Goal: Communication & Community: Answer question/provide support

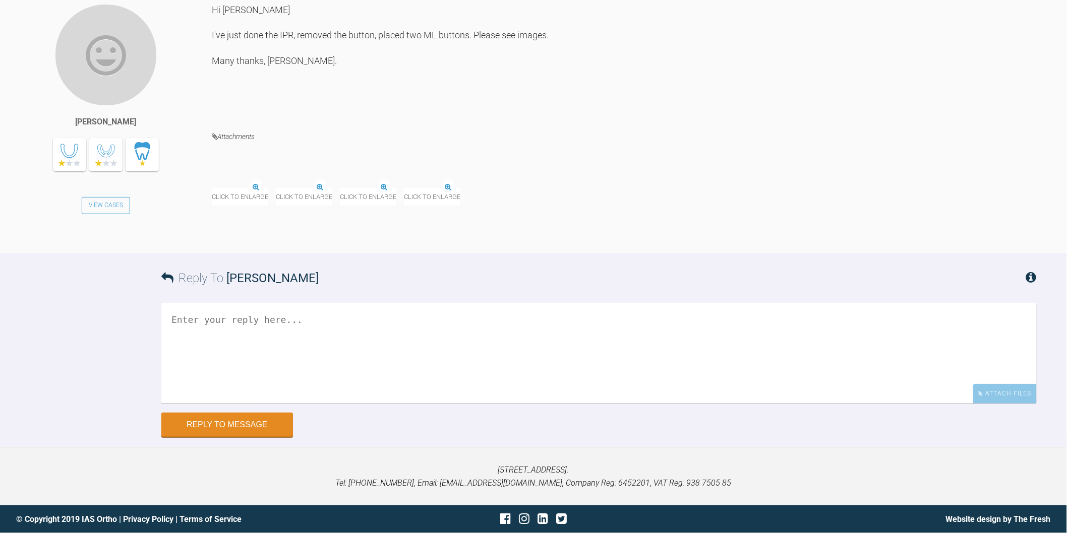
scroll to position [9799, 0]
click at [212, 188] on img at bounding box center [212, 188] width 0 height 0
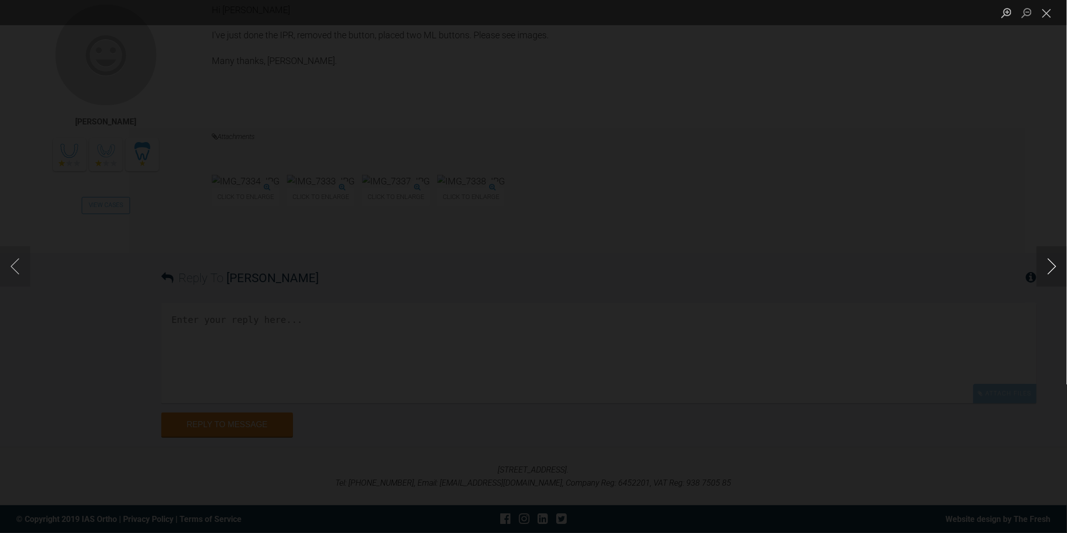
click at [1050, 268] on button "Next image" at bounding box center [1051, 267] width 30 height 40
click at [1050, 14] on button "Close lightbox" at bounding box center [1046, 13] width 20 height 18
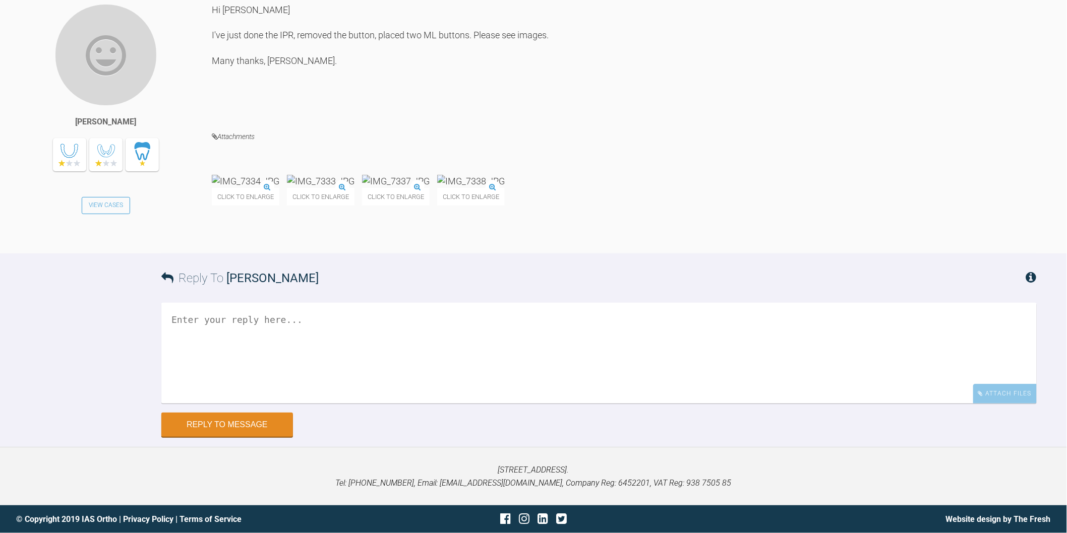
scroll to position [10023, 0]
click at [471, 390] on textarea at bounding box center [598, 353] width 875 height 101
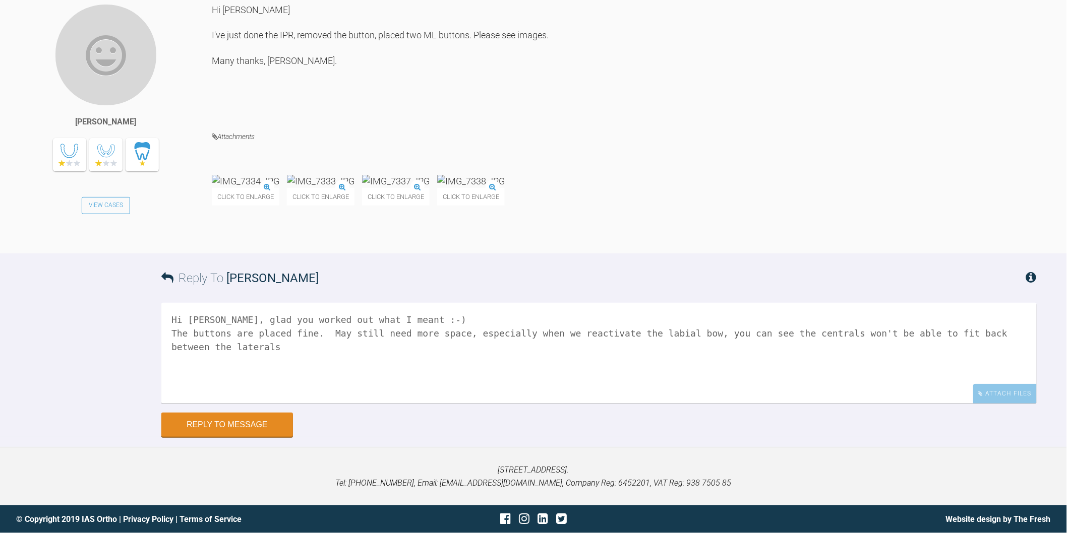
click at [429, 175] on img at bounding box center [396, 181] width 68 height 13
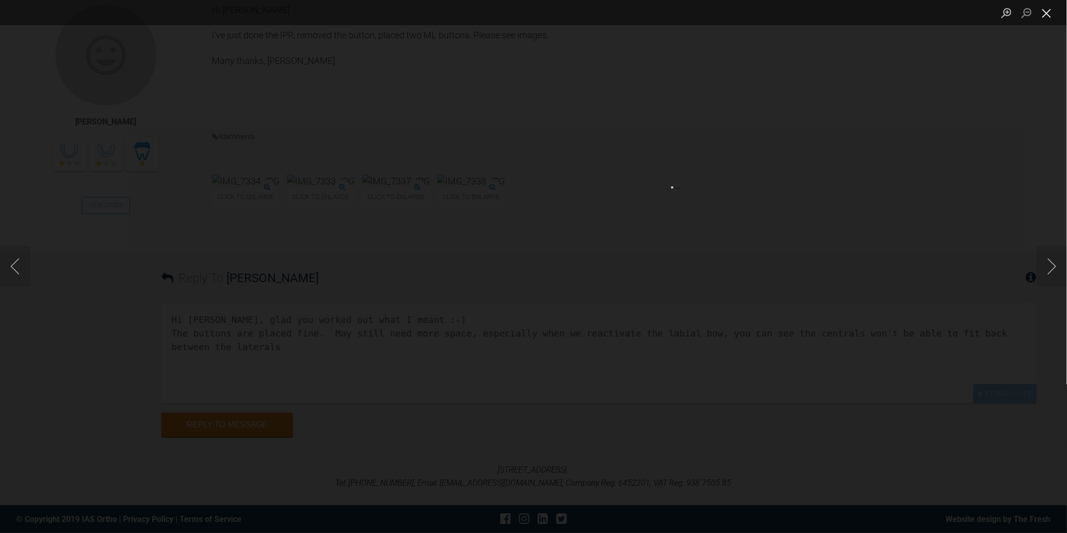
click at [1047, 17] on button "Close lightbox" at bounding box center [1046, 13] width 20 height 18
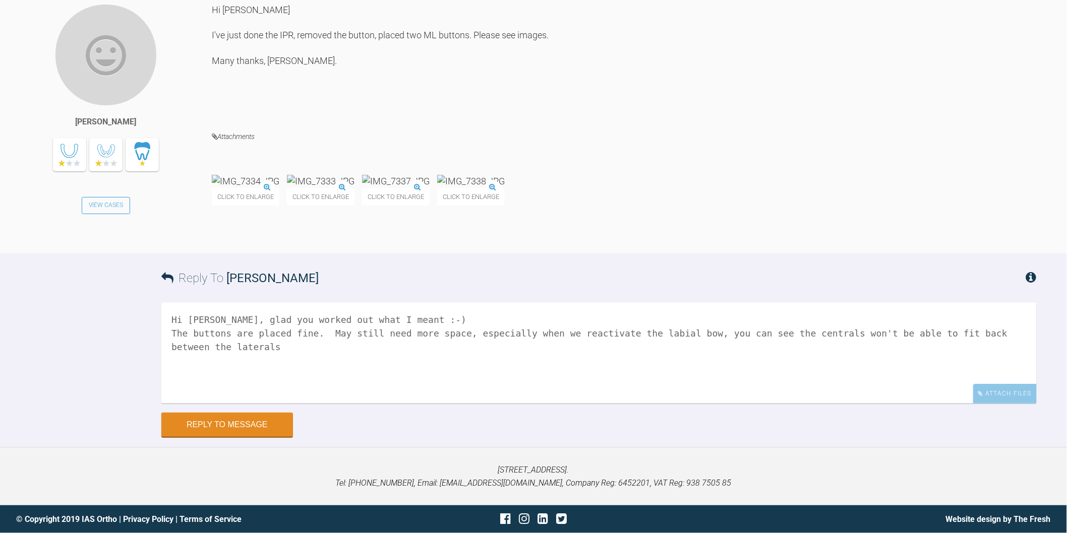
click at [326, 362] on textarea "Hi Neilan, glad you worked out what I meant :-) The buttons are placed fine. Ma…" at bounding box center [598, 353] width 875 height 101
click at [539, 361] on textarea "Hi Neilan, glad you worked out what I meant :-) The buttons are placed fine. Ma…" at bounding box center [598, 353] width 875 height 101
click at [505, 188] on img at bounding box center [471, 181] width 68 height 13
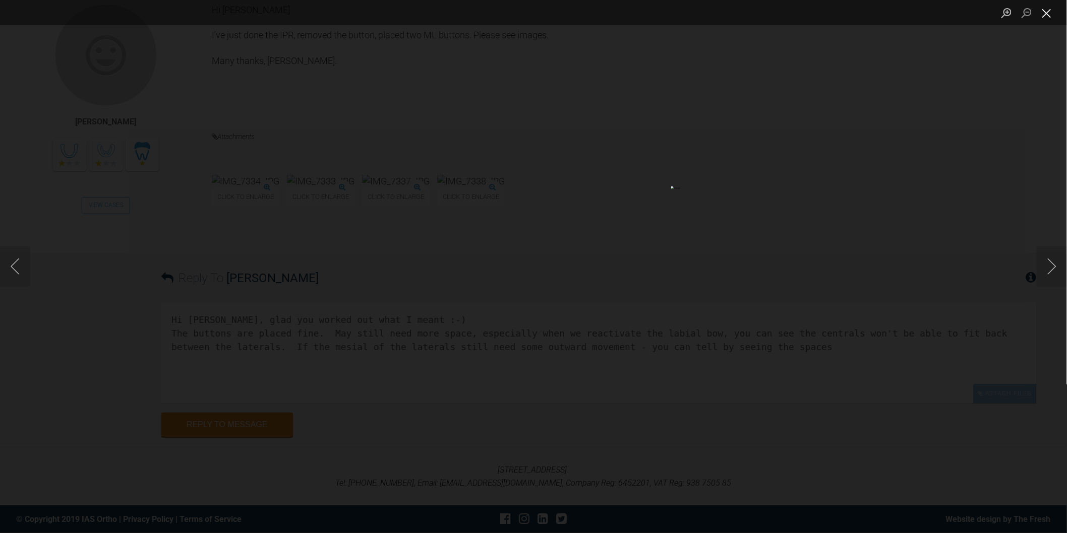
click at [1046, 14] on button "Close lightbox" at bounding box center [1046, 13] width 20 height 18
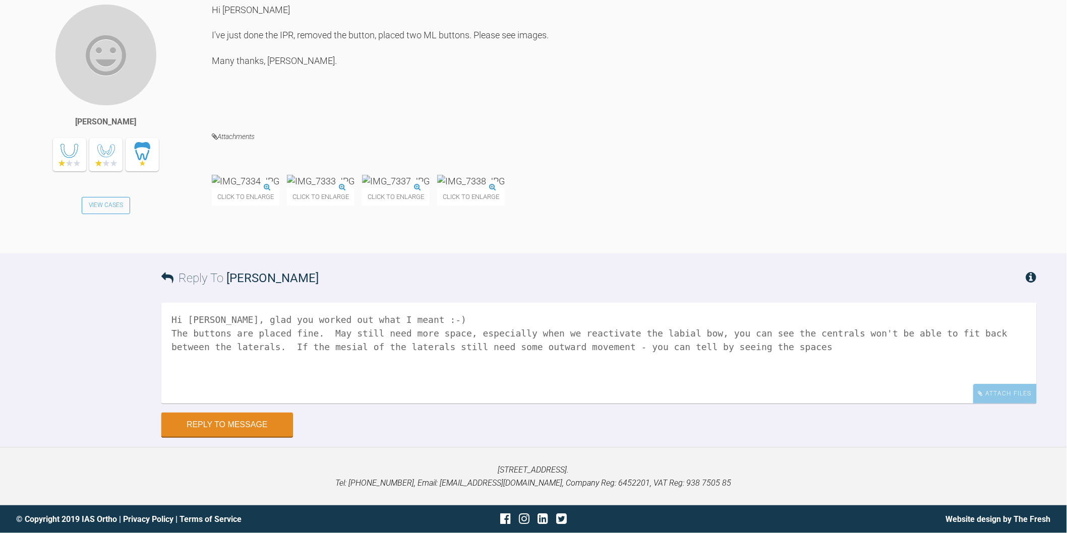
click at [753, 365] on textarea "Hi Neilan, glad you worked out what I meant :-) The buttons are placed fine. Ma…" at bounding box center [598, 353] width 875 height 101
click at [429, 188] on img at bounding box center [396, 181] width 68 height 13
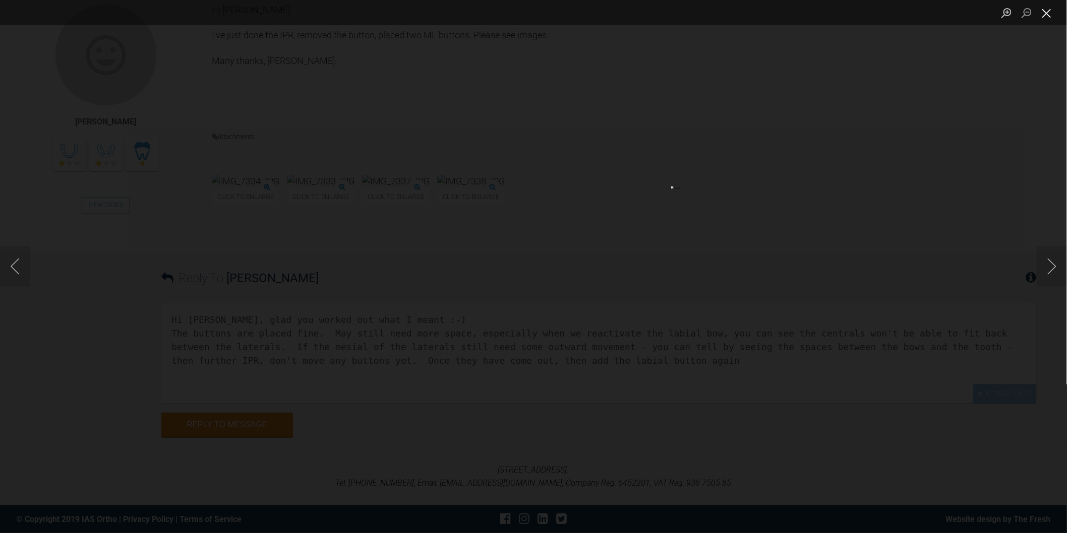
click at [1049, 12] on button "Close lightbox" at bounding box center [1046, 13] width 20 height 18
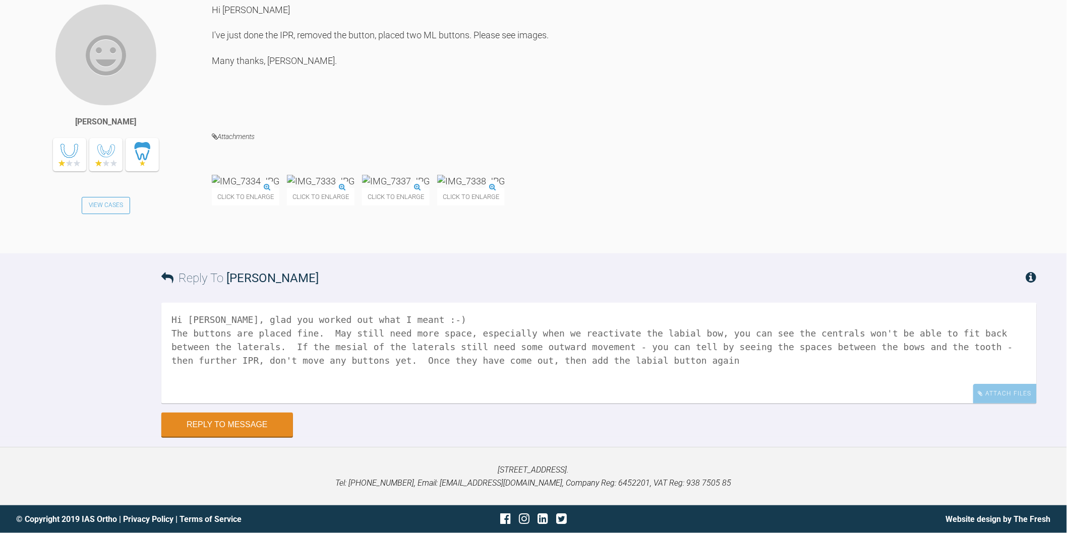
click at [566, 379] on textarea "Hi Neilan, glad you worked out what I meant :-) The buttons are placed fine. Ma…" at bounding box center [598, 353] width 875 height 101
click at [254, 188] on img at bounding box center [246, 181] width 68 height 13
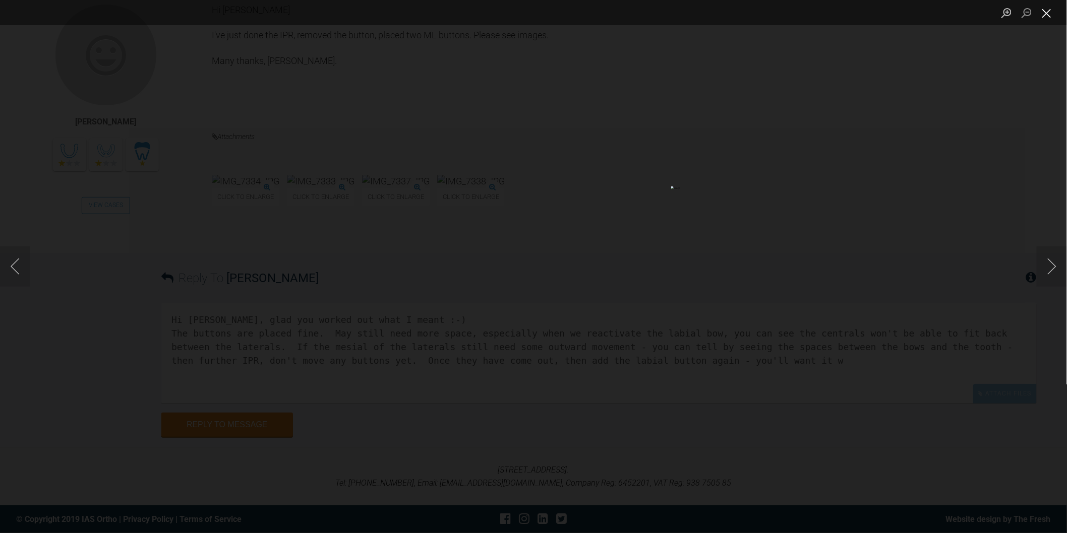
click at [1052, 18] on button "Close lightbox" at bounding box center [1046, 13] width 20 height 18
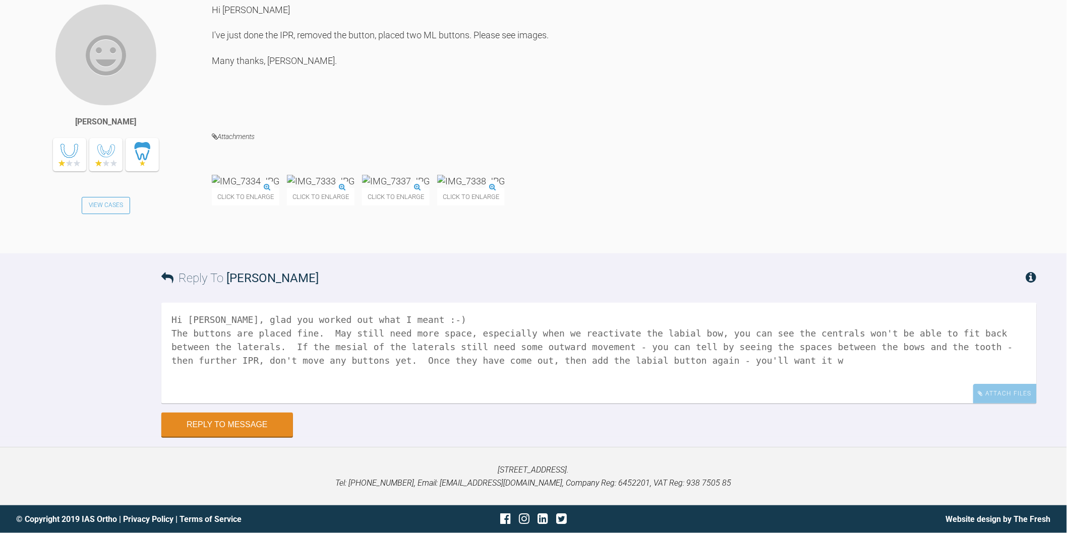
click at [505, 188] on img at bounding box center [471, 181] width 68 height 13
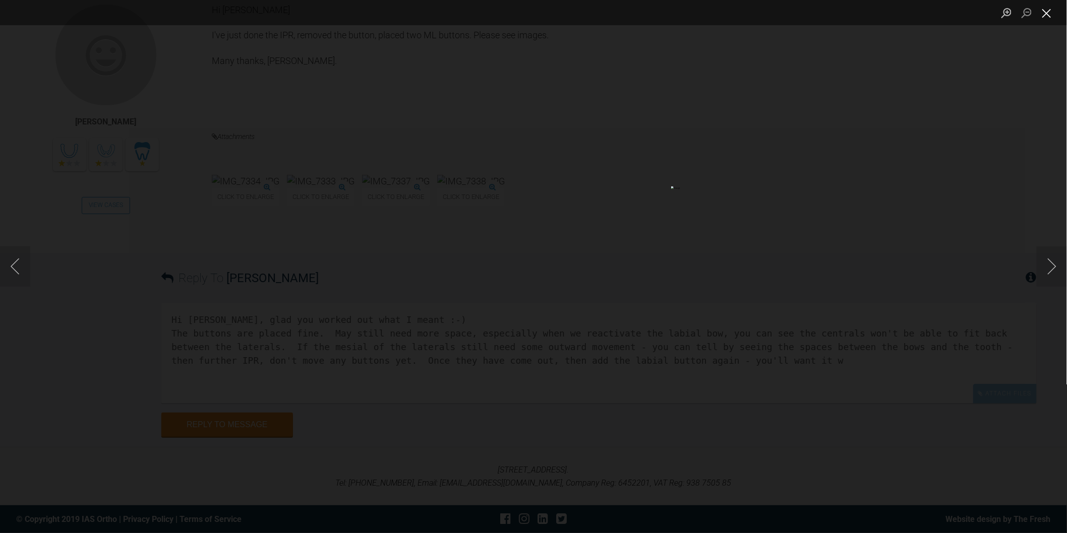
click at [1049, 12] on button "Close lightbox" at bounding box center [1046, 13] width 20 height 18
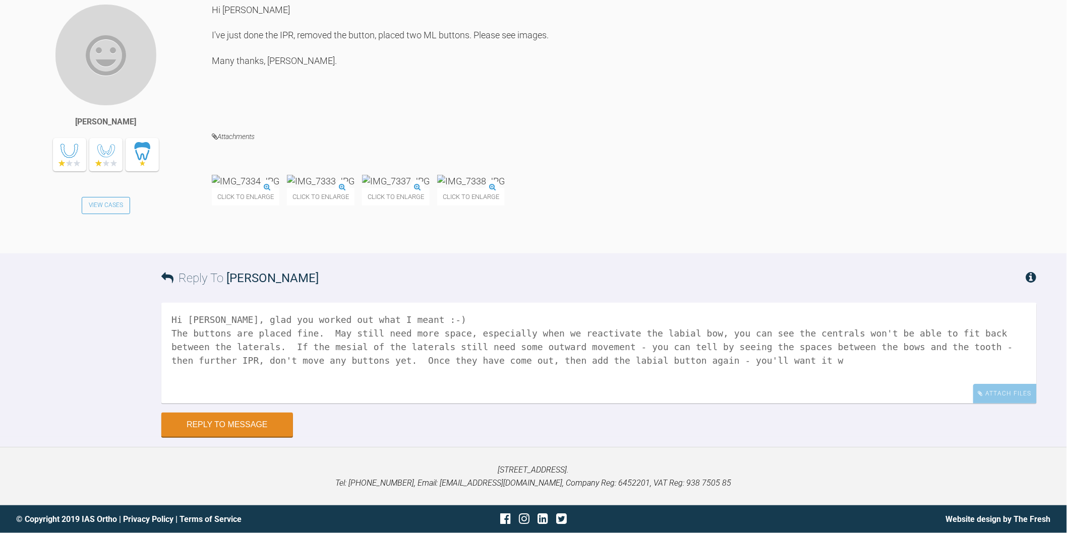
click at [651, 381] on textarea "Hi Neilan, glad you worked out what I meant :-) The buttons are placed fine. Ma…" at bounding box center [598, 353] width 875 height 101
click at [722, 376] on textarea "Hi Neilan, glad you worked out what I meant :-) The buttons are placed fine. Ma…" at bounding box center [598, 353] width 875 height 101
click at [898, 378] on textarea "Hi Neilan, glad you worked out what I meant :-) The buttons are placed fine. Ma…" at bounding box center [598, 353] width 875 height 101
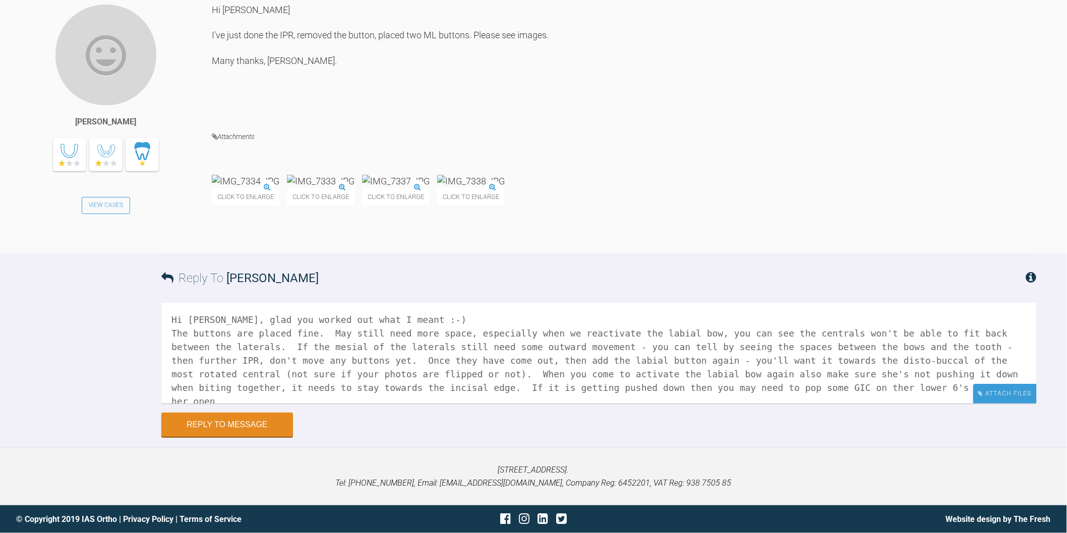
scroll to position [1, 0]
click at [583, 404] on textarea "Hi Neilan, glad you worked out what I meant :-) The buttons are placed fine. Ma…" at bounding box center [598, 353] width 875 height 101
click at [741, 400] on textarea "Hi Neilan, glad you worked out what I meant :-) The buttons are placed fine. Ma…" at bounding box center [598, 353] width 875 height 101
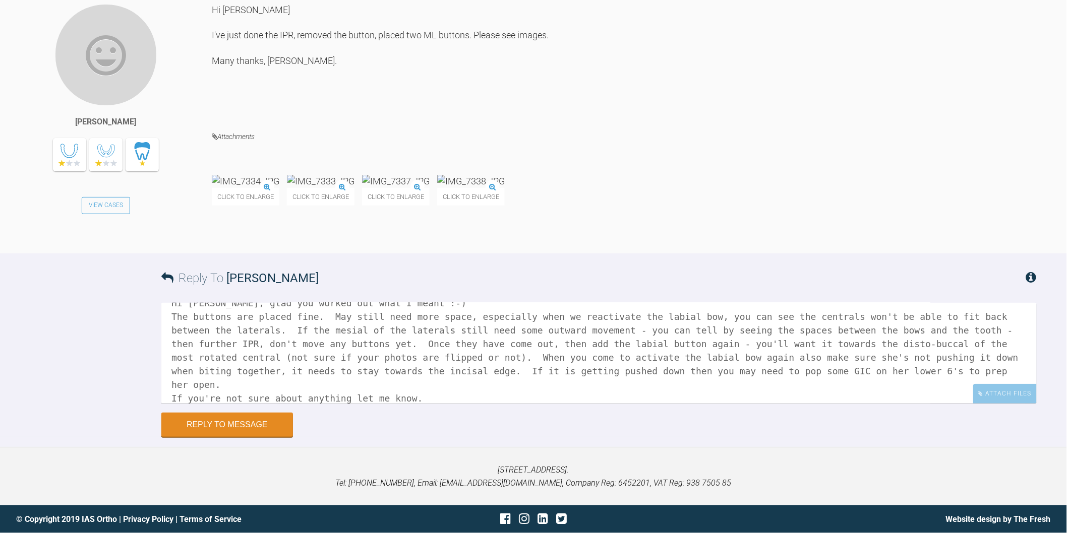
scroll to position [30, 0]
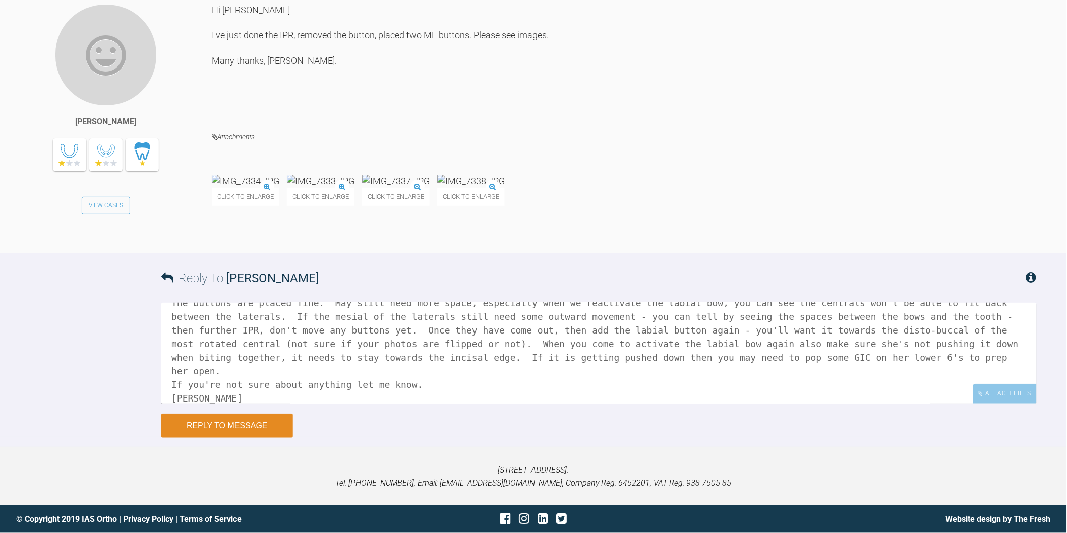
type textarea "Hi Neilan, glad you worked out what I meant :-) The buttons are placed fine. Ma…"
click at [225, 438] on button "Reply to Message" at bounding box center [227, 426] width 132 height 24
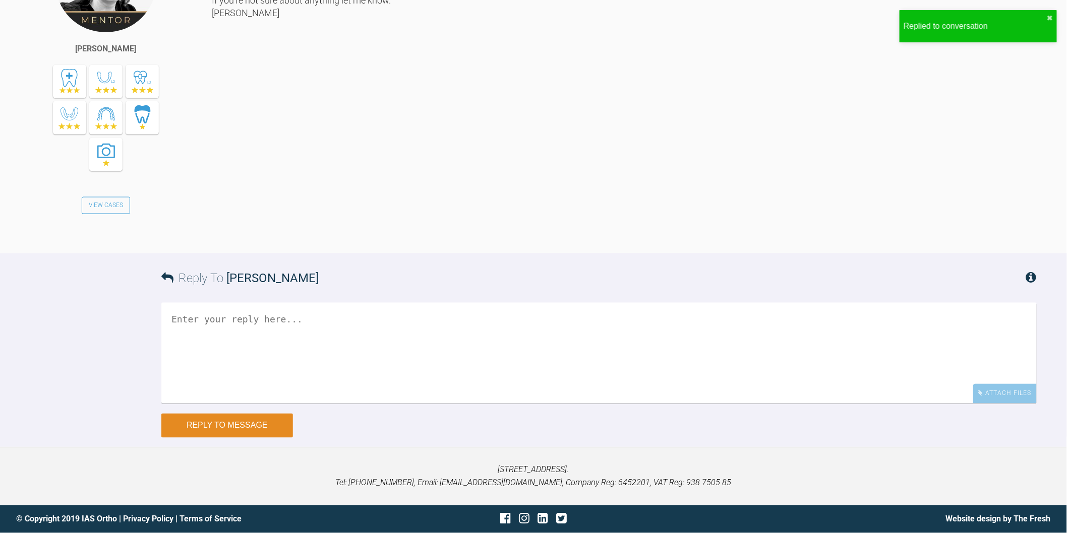
scroll to position [10456, 0]
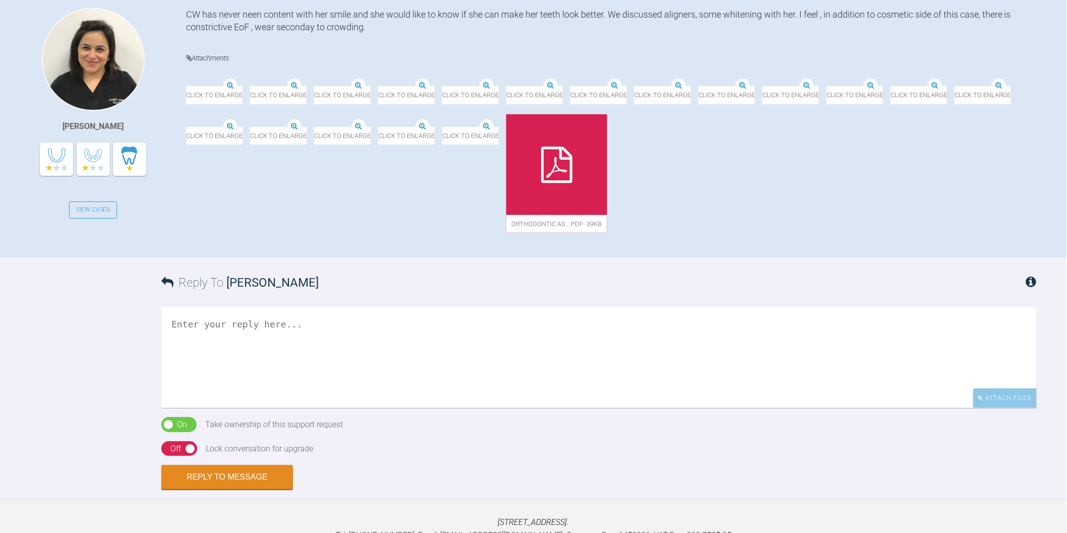
scroll to position [280, 0]
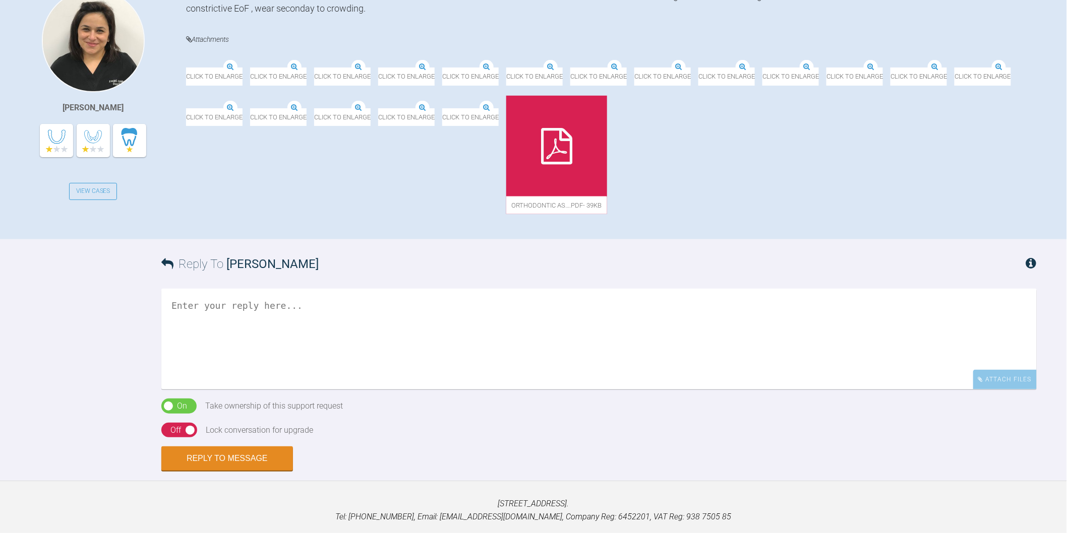
click at [186, 109] on img at bounding box center [186, 109] width 0 height 0
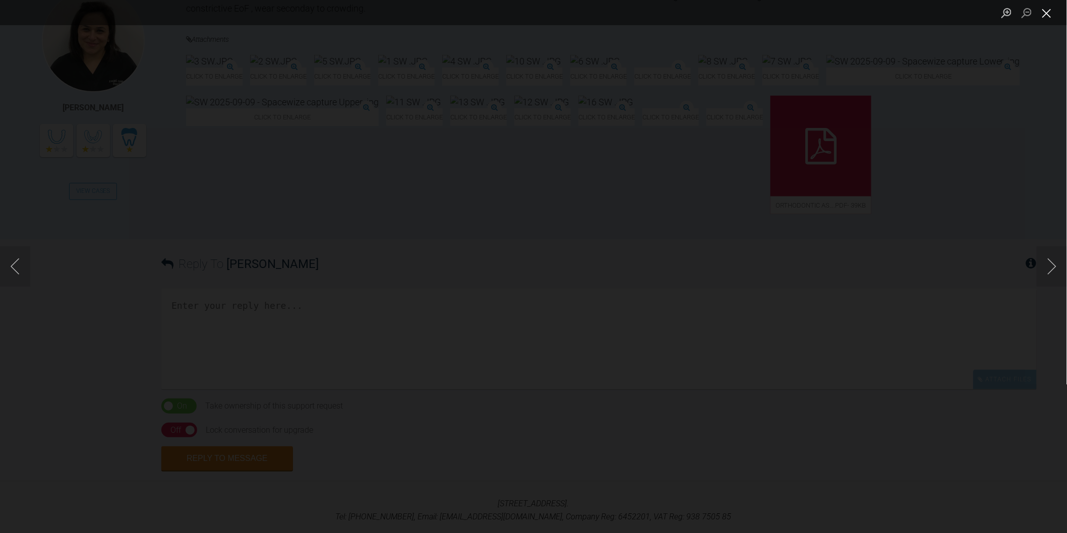
click at [1049, 14] on button "Close lightbox" at bounding box center [1046, 13] width 20 height 18
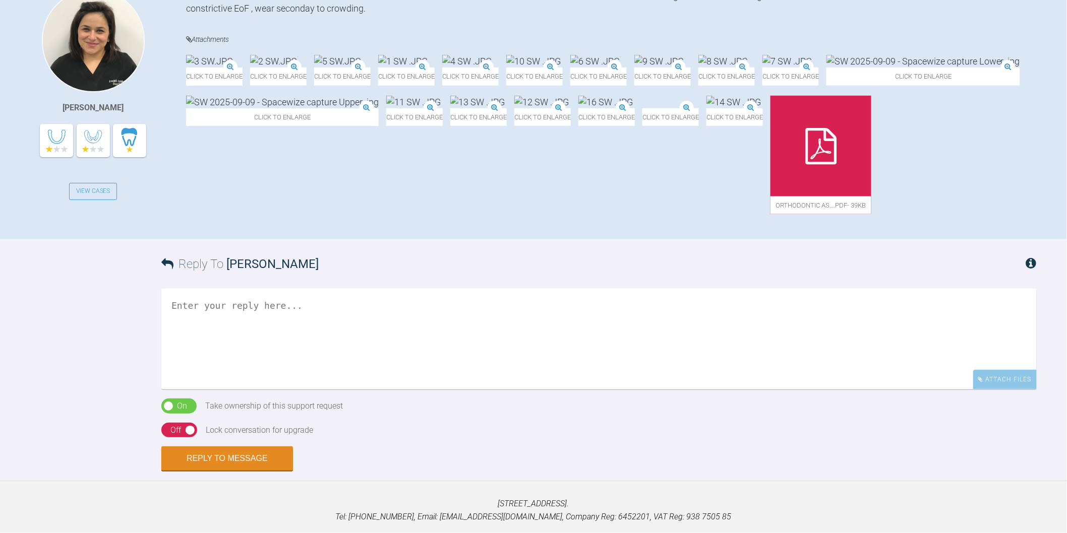
click at [379, 108] on img at bounding box center [282, 102] width 193 height 13
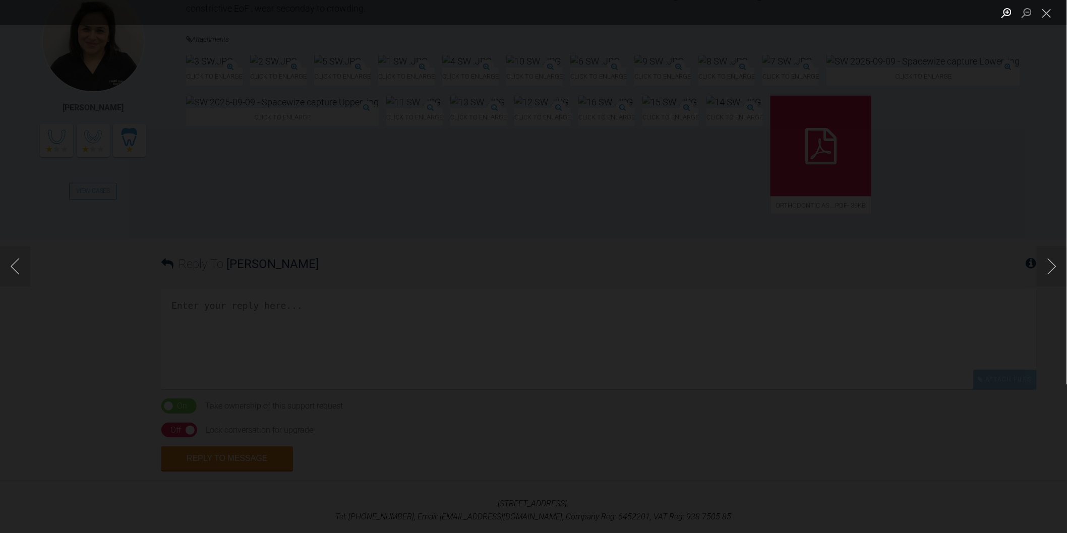
click at [1005, 16] on button "Zoom in" at bounding box center [1006, 13] width 20 height 18
click at [1052, 13] on button "Close lightbox" at bounding box center [1046, 13] width 20 height 18
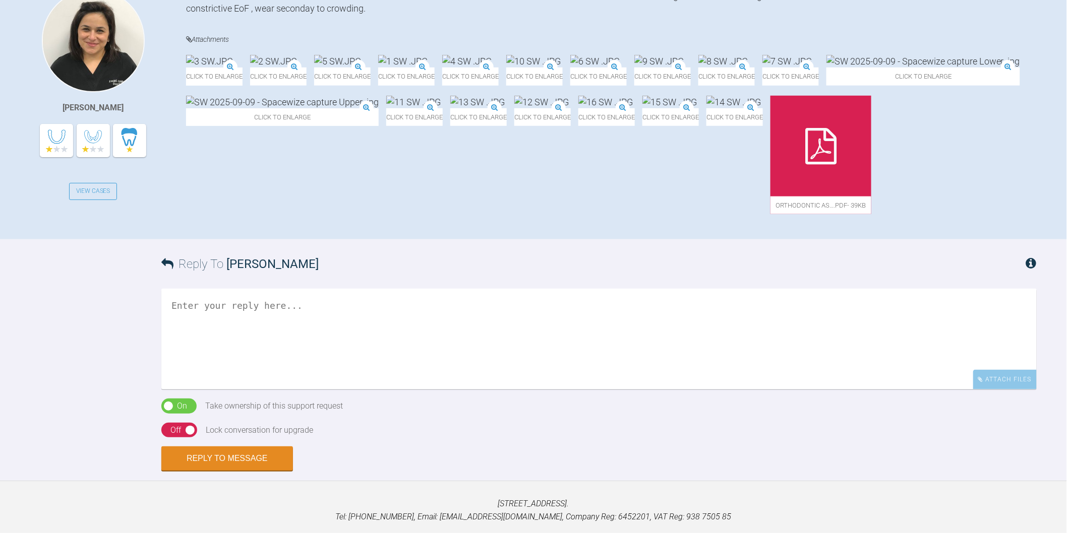
click at [762, 68] on img at bounding box center [786, 61] width 49 height 13
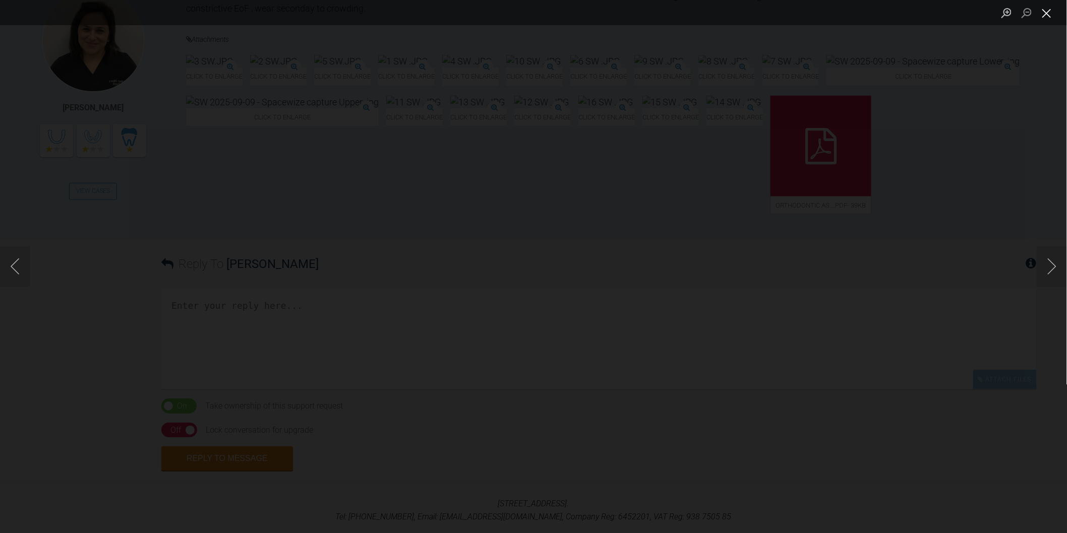
click at [1042, 13] on button "Close lightbox" at bounding box center [1046, 13] width 20 height 18
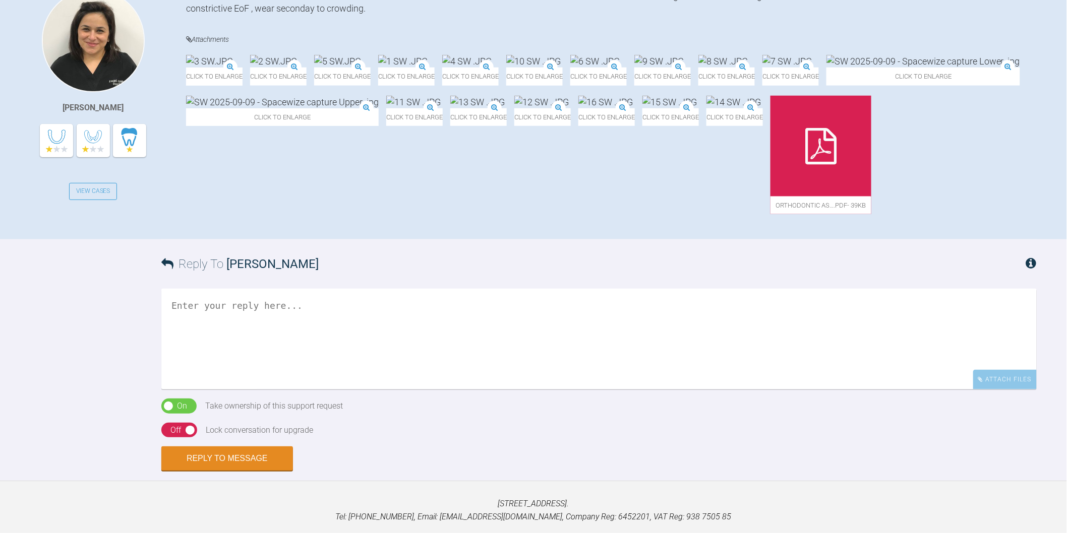
click at [826, 68] on img at bounding box center [923, 61] width 194 height 13
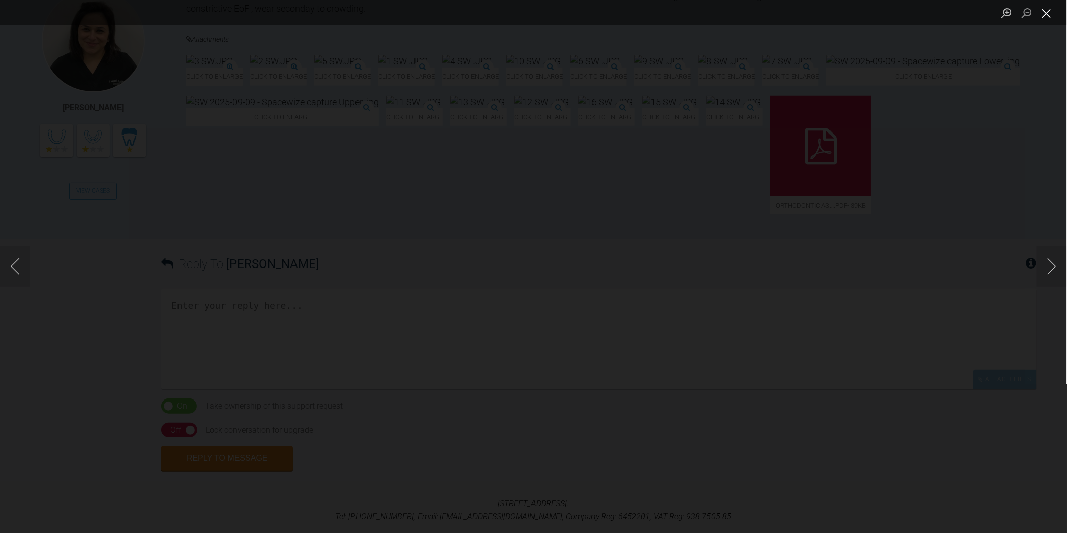
click at [1051, 18] on button "Close lightbox" at bounding box center [1046, 13] width 20 height 18
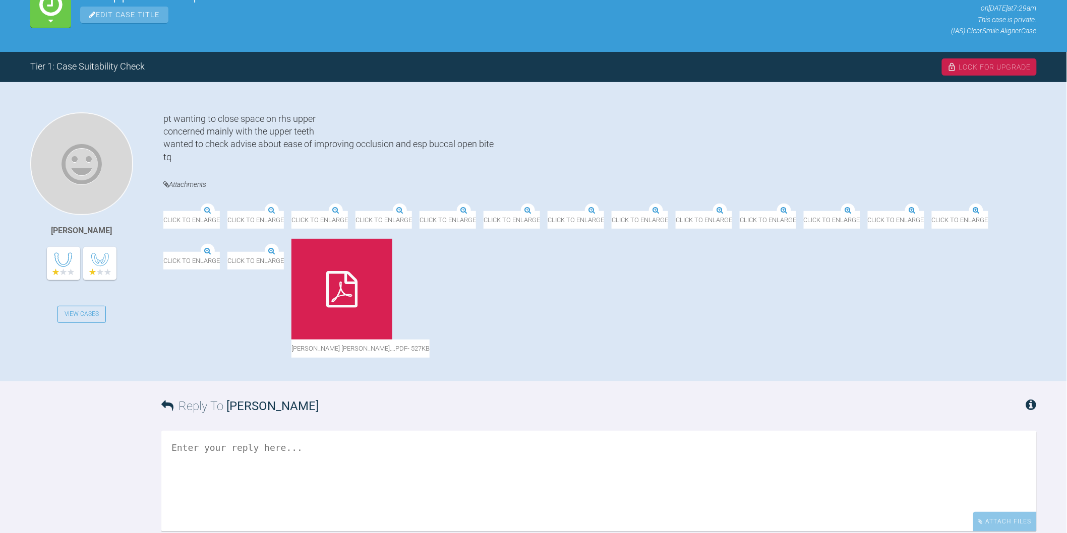
scroll to position [168, 0]
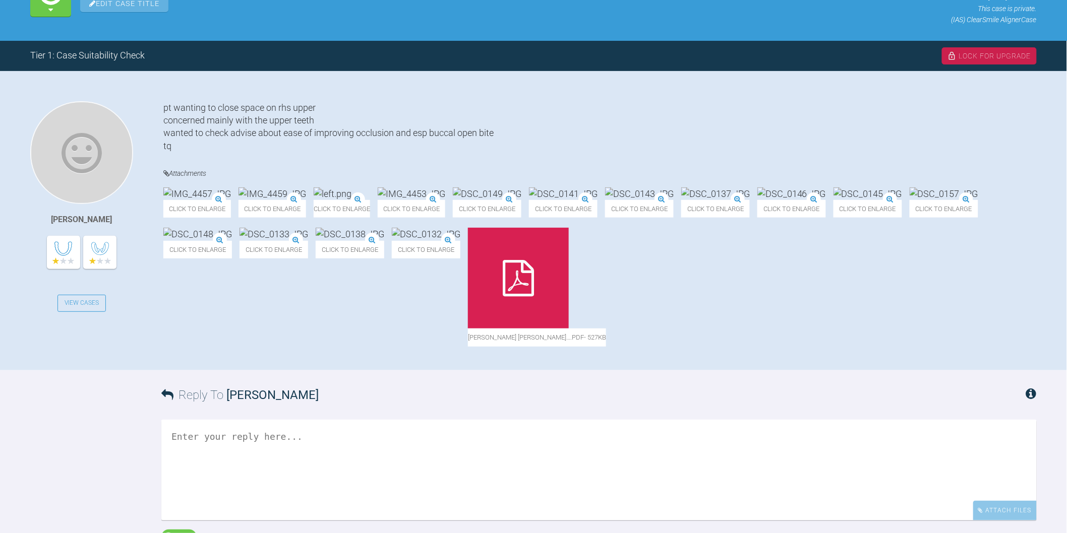
click at [757, 200] on img at bounding box center [791, 194] width 69 height 13
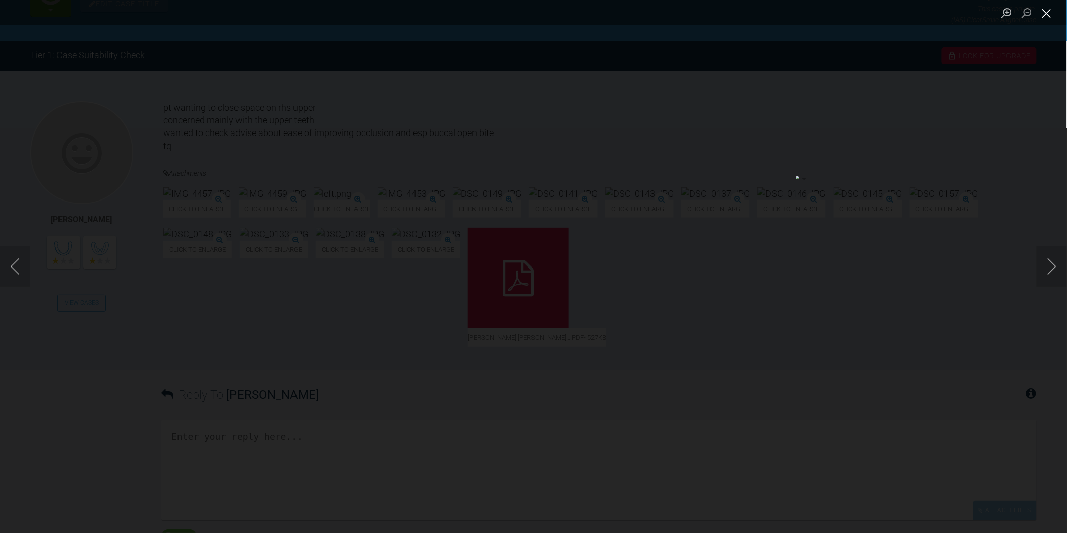
click at [1046, 20] on button "Close lightbox" at bounding box center [1046, 13] width 20 height 18
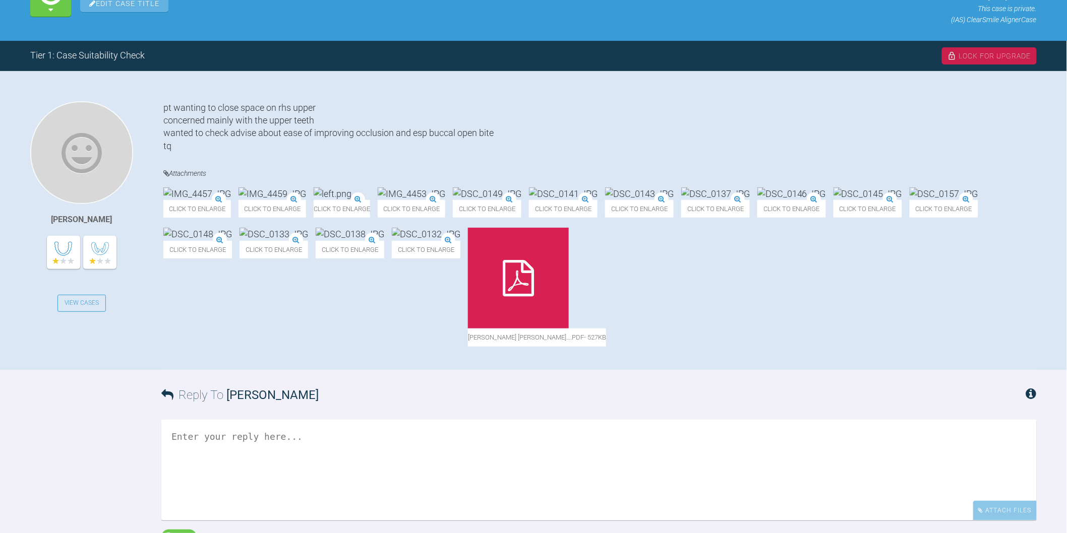
click at [384, 240] on img at bounding box center [350, 234] width 69 height 13
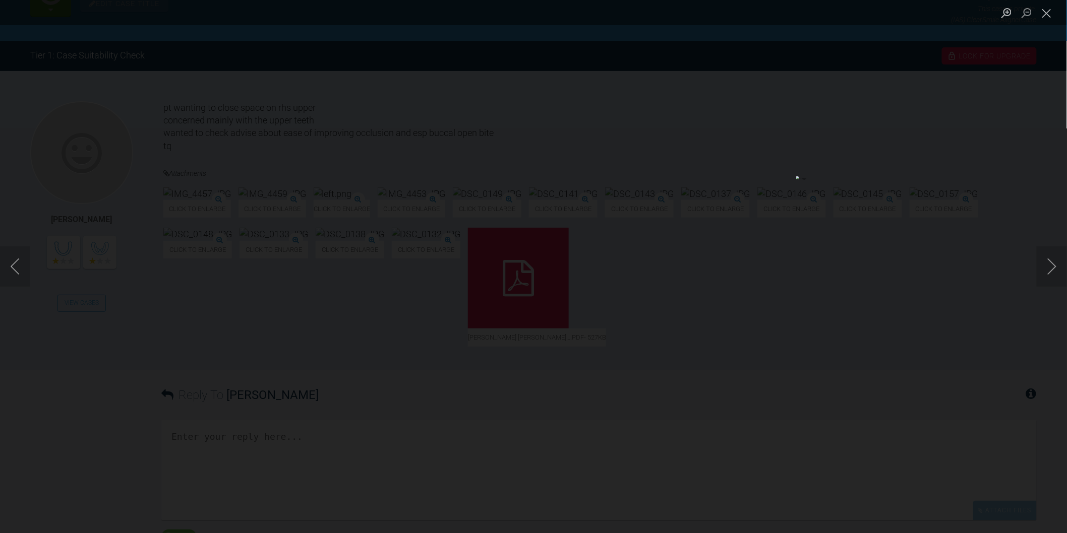
click at [1059, 16] on ul "Lightbox" at bounding box center [1031, 12] width 71 height 25
click at [1042, 17] on button "Close lightbox" at bounding box center [1046, 13] width 20 height 18
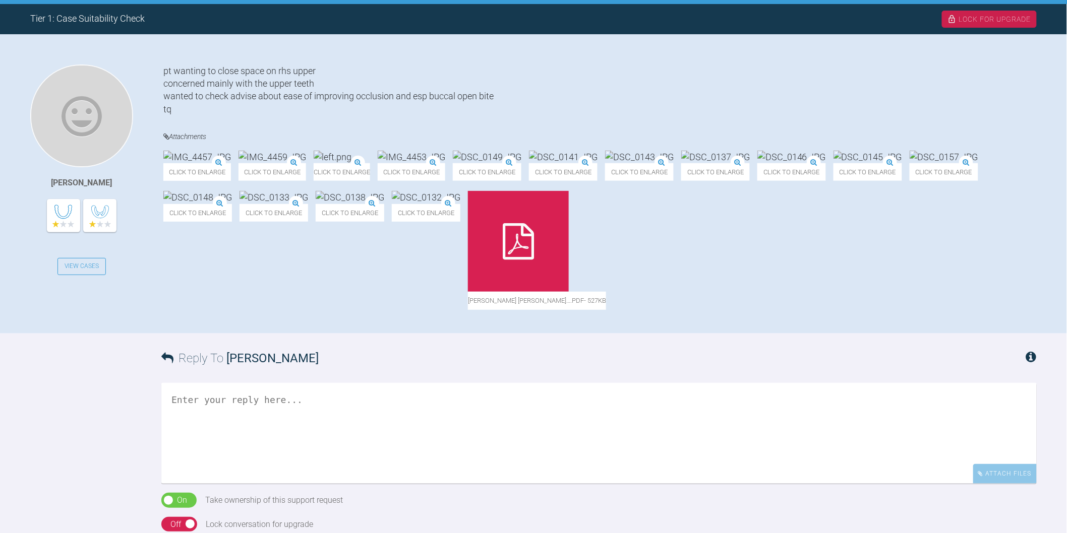
scroll to position [224, 0]
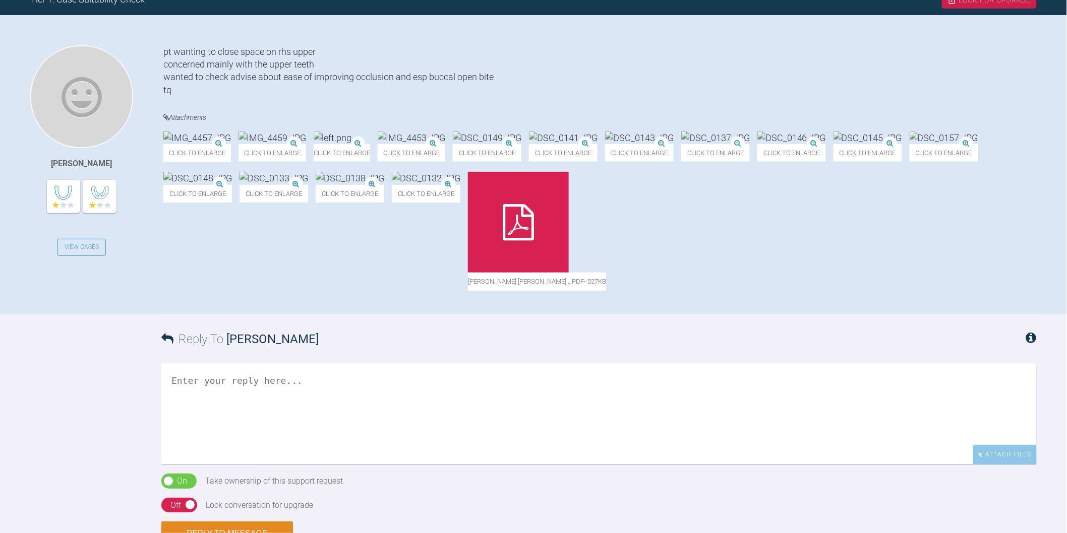
click at [521, 144] on img at bounding box center [487, 138] width 69 height 13
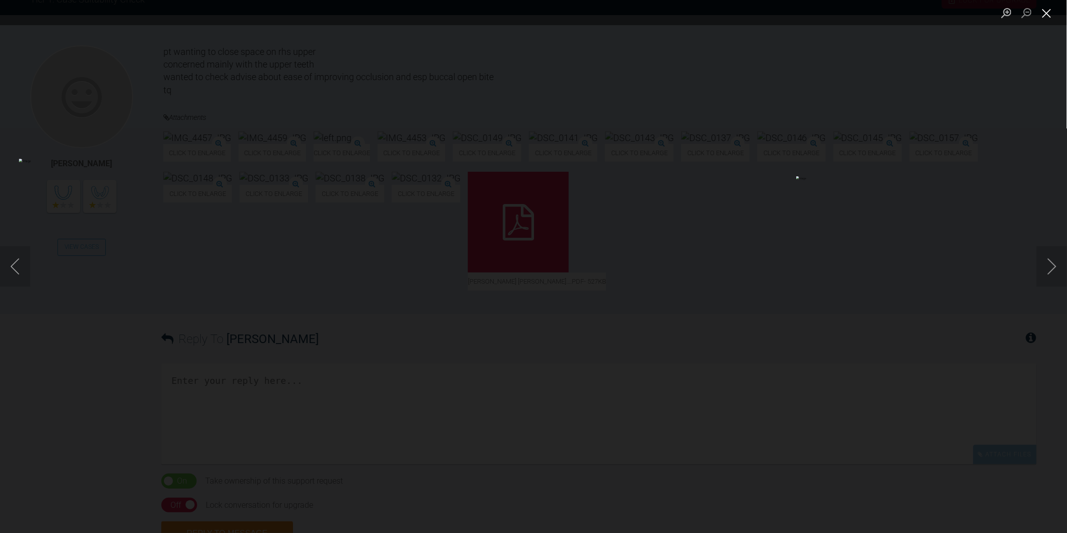
click at [1049, 20] on button "Close lightbox" at bounding box center [1046, 13] width 20 height 18
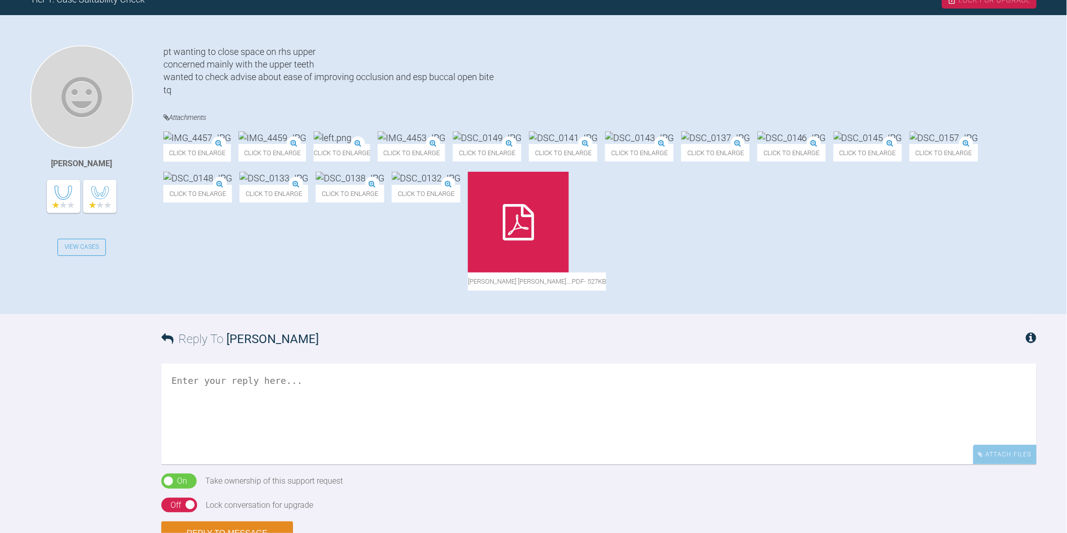
click at [351, 144] on img at bounding box center [333, 138] width 38 height 13
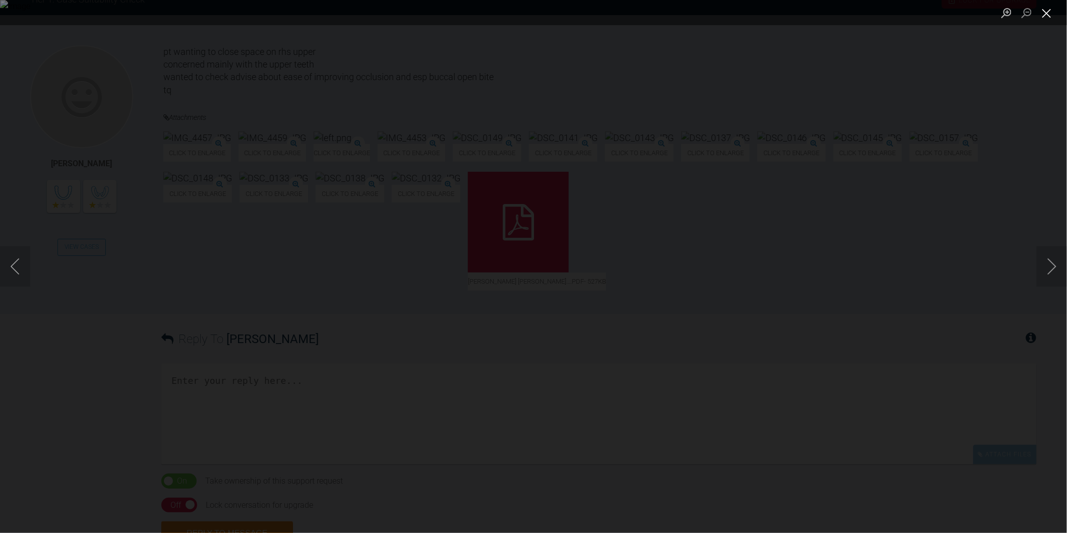
click at [1050, 16] on button "Close lightbox" at bounding box center [1046, 13] width 20 height 18
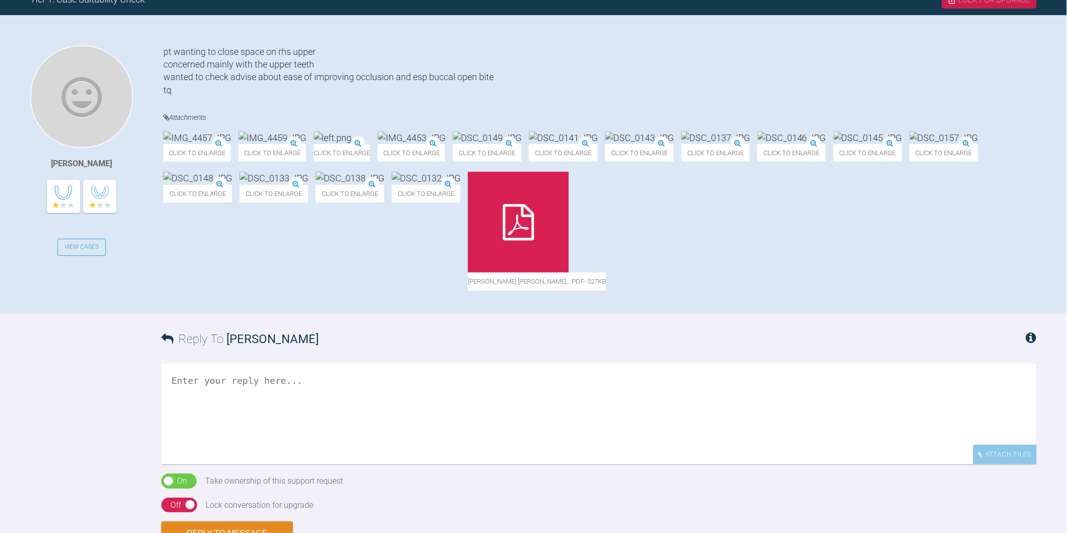
click at [489, 465] on textarea at bounding box center [598, 414] width 875 height 101
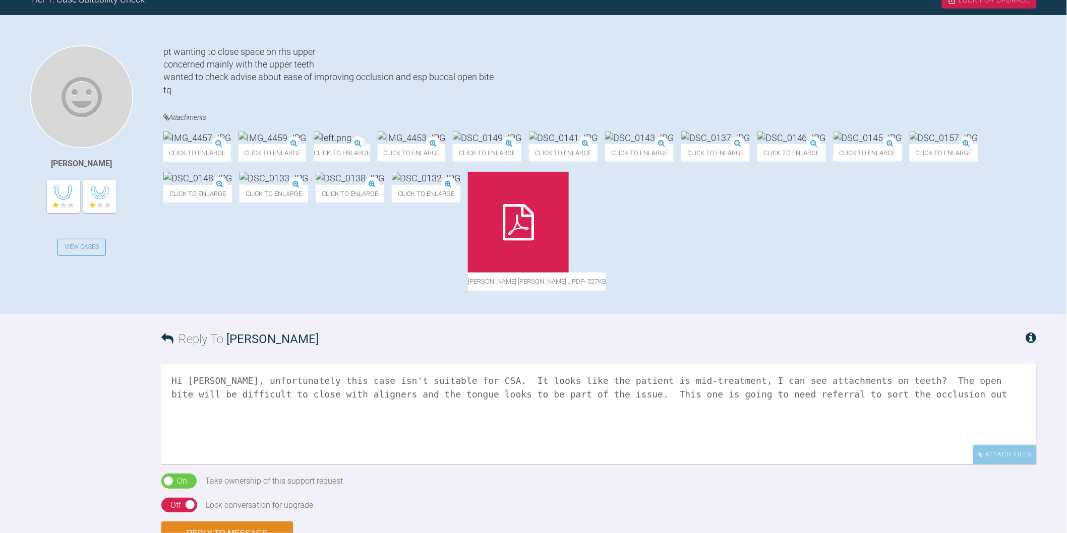
click at [445, 144] on img at bounding box center [412, 138] width 68 height 13
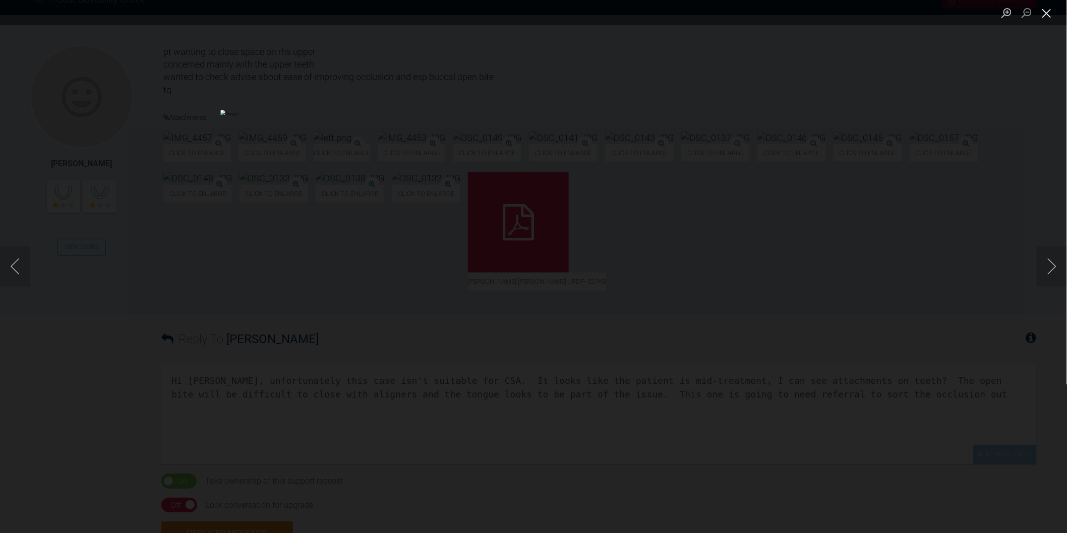
click at [1051, 17] on button "Close lightbox" at bounding box center [1046, 13] width 20 height 18
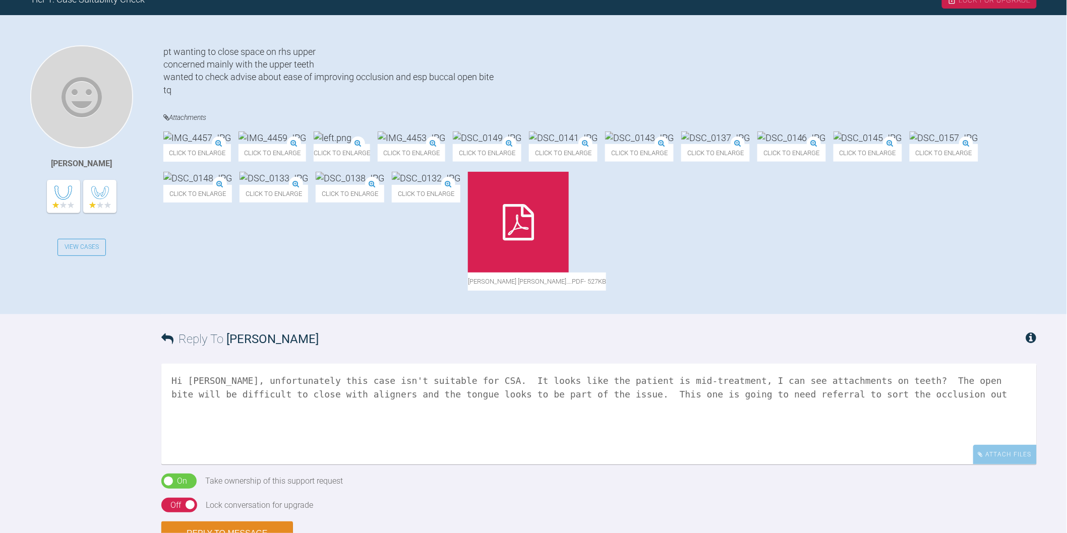
click at [869, 465] on textarea "Hi [PERSON_NAME], unfortunately this case isn't suitable for CSA. It looks like…" at bounding box center [598, 414] width 875 height 101
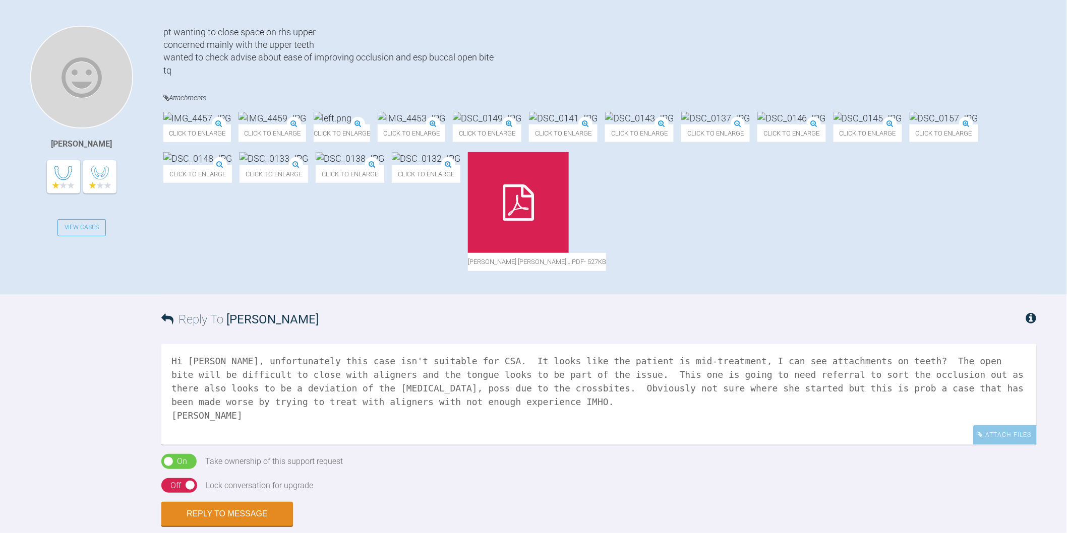
scroll to position [355, 0]
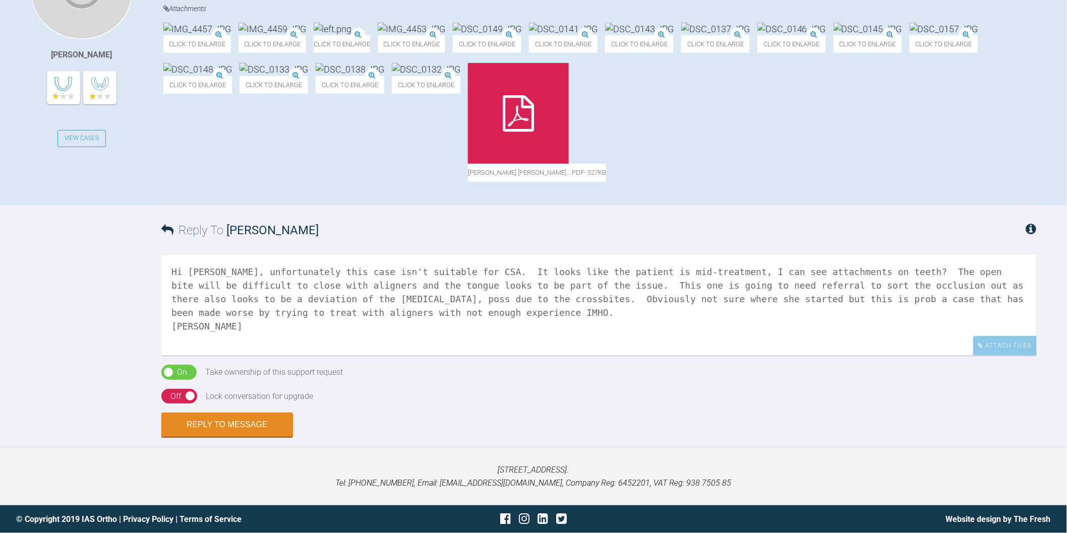
click at [561, 356] on textarea "Hi [PERSON_NAME], unfortunately this case isn't suitable for CSA. It looks like…" at bounding box center [598, 305] width 875 height 101
type textarea "Hi [PERSON_NAME], unfortunately this case isn't suitable for CSA. It looks like…"
click at [266, 438] on button "Reply to Message" at bounding box center [227, 426] width 132 height 24
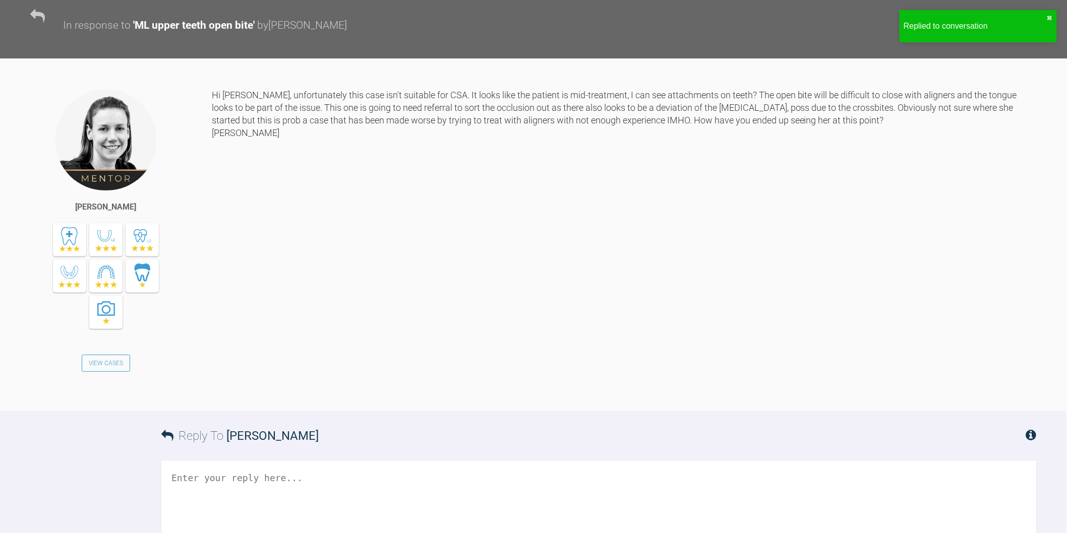
scroll to position [209, 0]
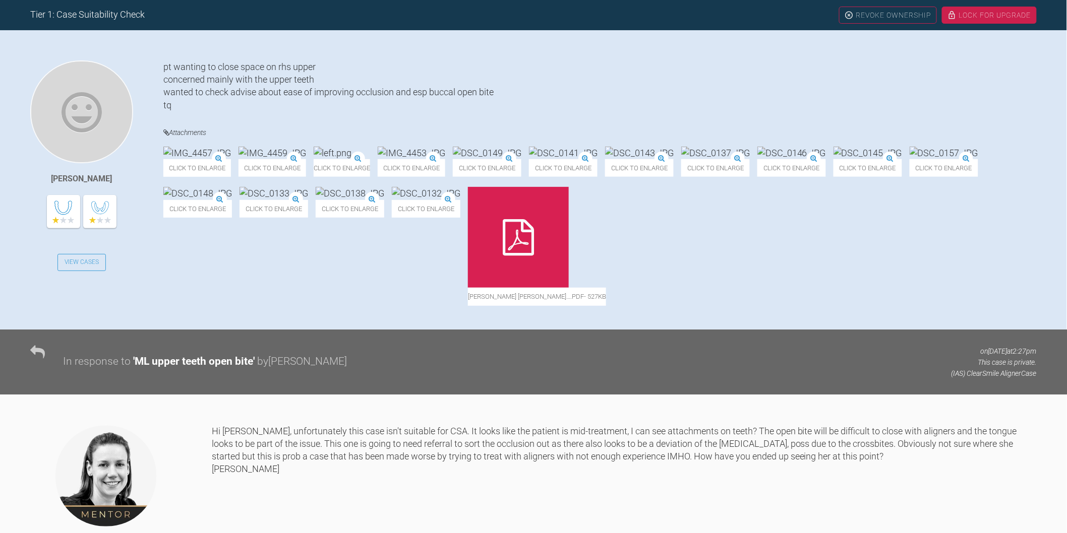
click at [569, 288] on div at bounding box center [518, 237] width 101 height 101
click at [306, 159] on img at bounding box center [272, 153] width 68 height 13
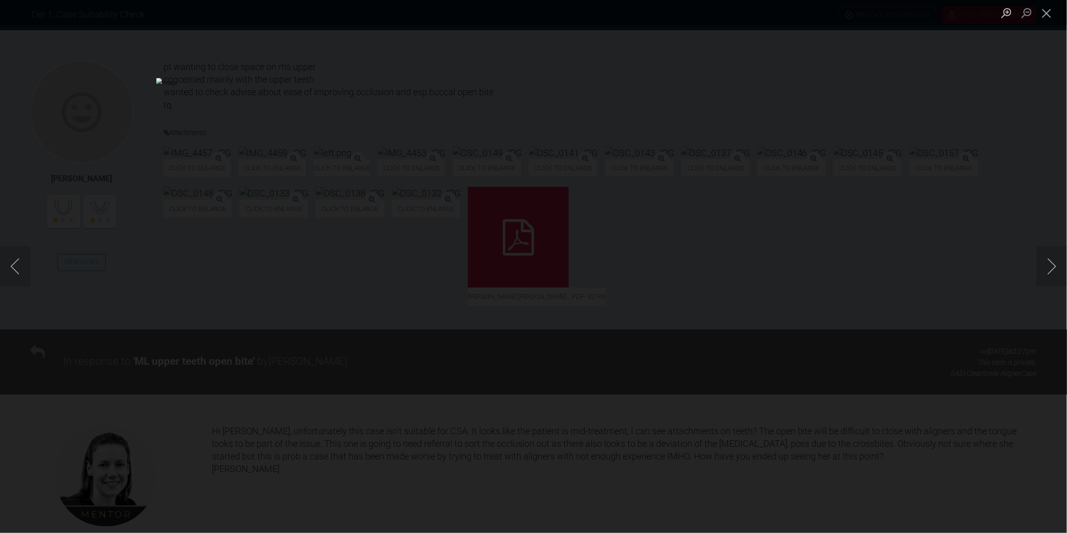
click at [324, 209] on div "Lightbox" at bounding box center [533, 266] width 1067 height 533
click at [1007, 15] on button "Zoom in" at bounding box center [1006, 13] width 20 height 18
click at [1029, 12] on button "Zoom out" at bounding box center [1026, 13] width 20 height 18
click at [1044, 7] on button "Close lightbox" at bounding box center [1046, 13] width 20 height 18
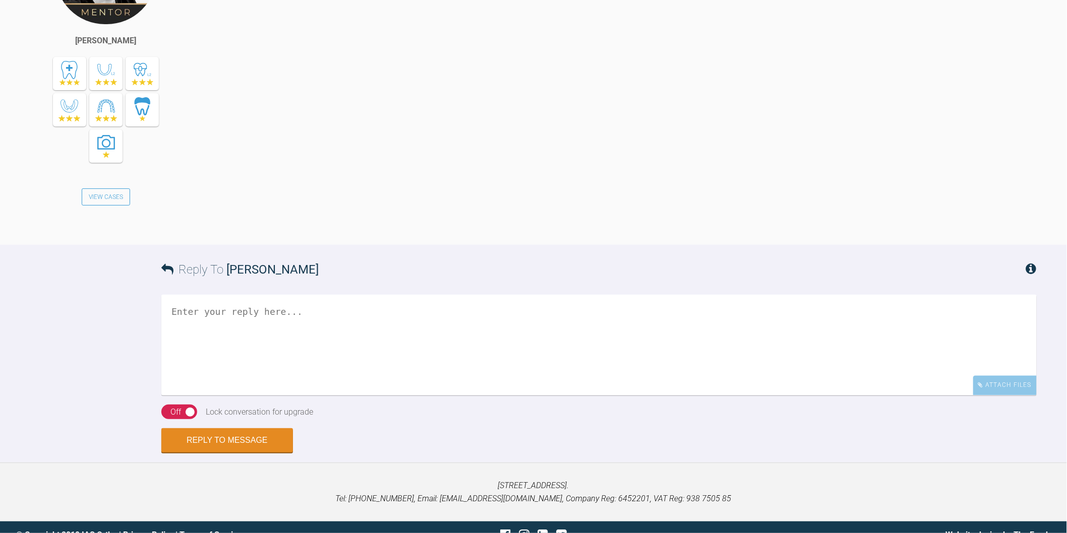
scroll to position [825, 0]
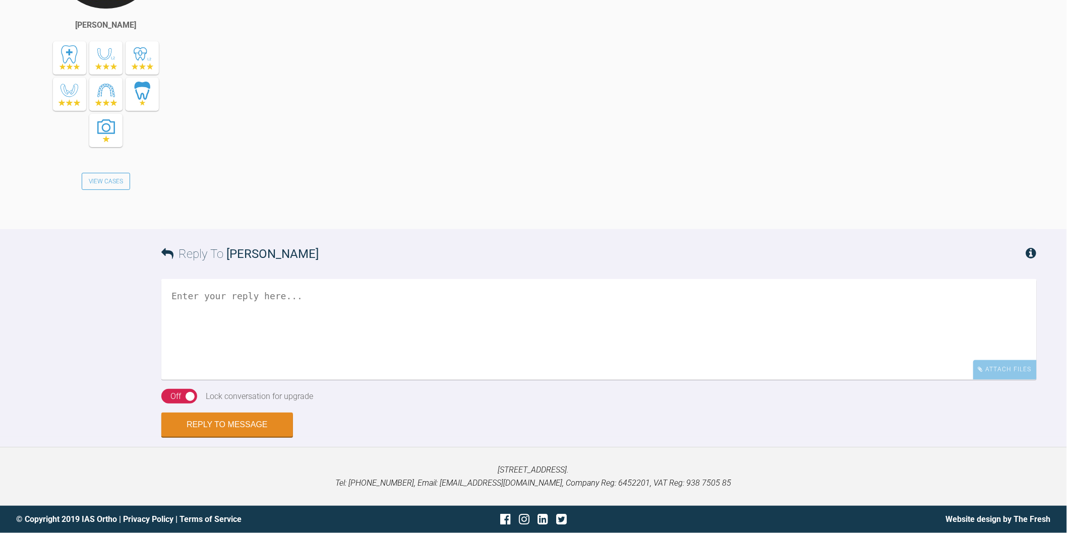
click at [44, 358] on div "Reply To [PERSON_NAME] Attach Files Drag and drop files here! On Off Lock conve…" at bounding box center [533, 333] width 1067 height 208
click at [405, 318] on textarea at bounding box center [598, 329] width 875 height 101
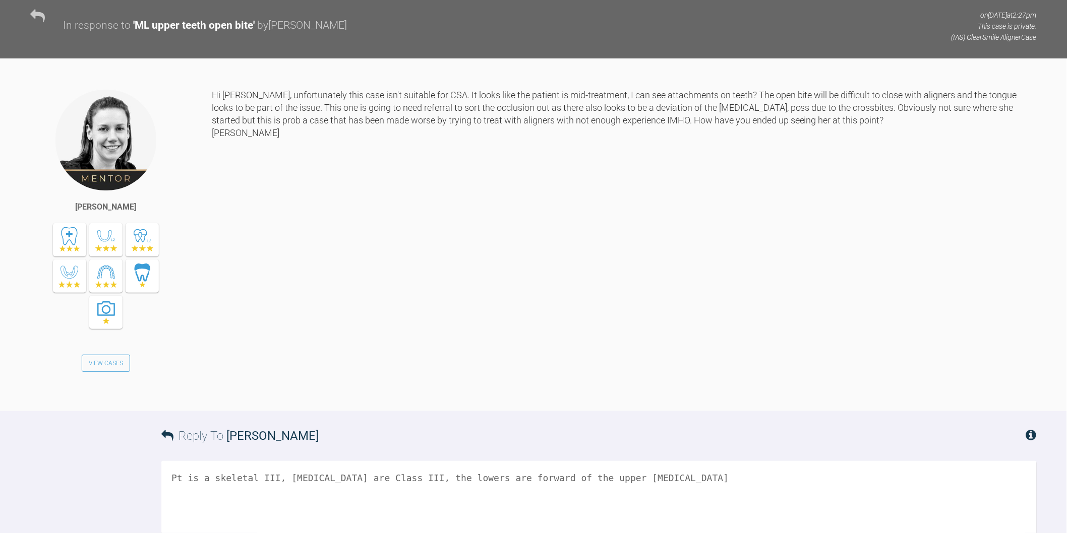
scroll to position [265, 0]
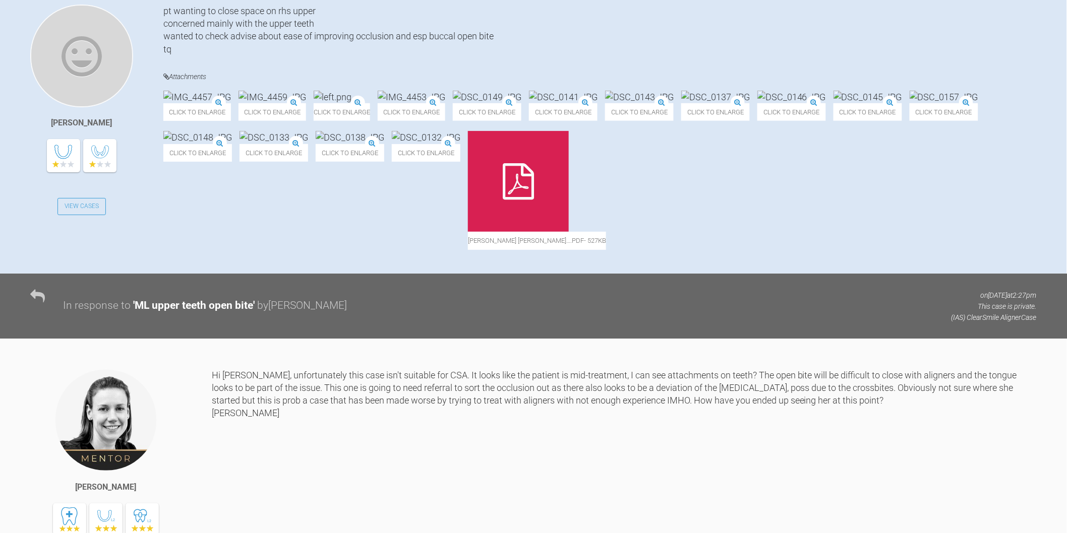
click at [53, 488] on div "[PERSON_NAME] View Cases" at bounding box center [120, 526] width 181 height 314
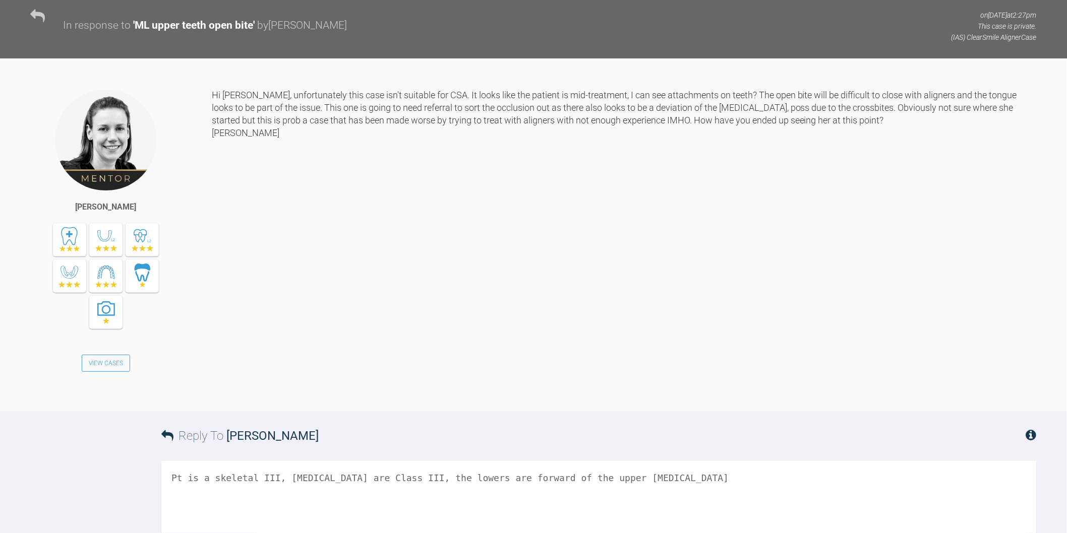
scroll to position [825, 0]
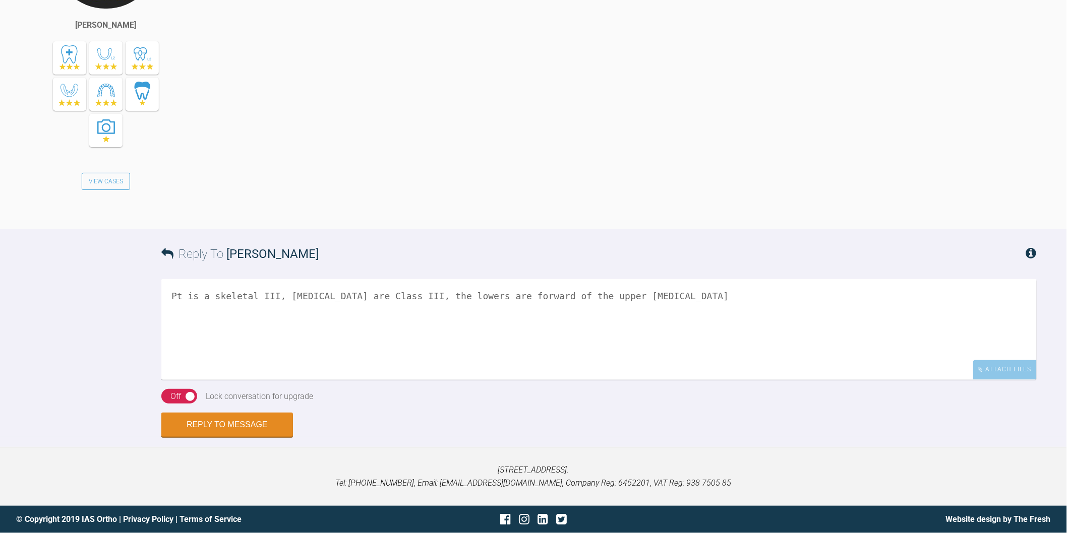
click at [664, 289] on textarea "Pt is a skeletal III, [MEDICAL_DATA] are Class III, the lowers are forward of t…" at bounding box center [598, 329] width 875 height 101
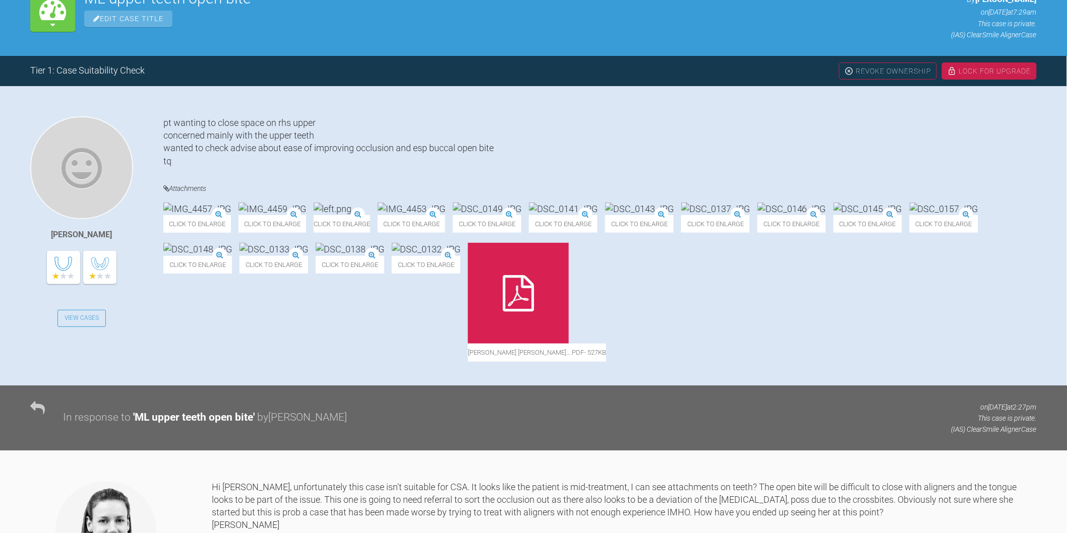
scroll to position [209, 0]
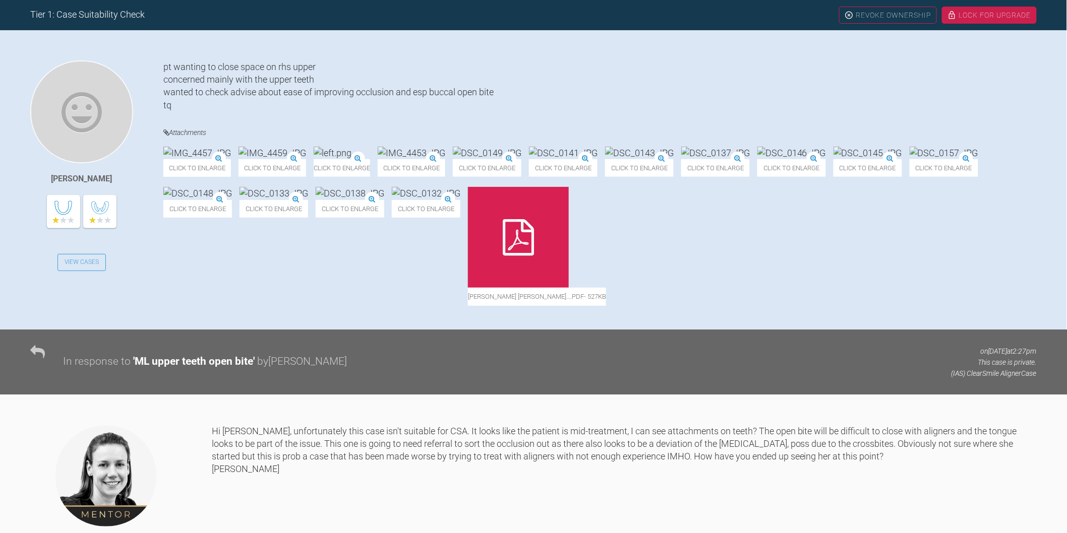
click at [757, 159] on img at bounding box center [791, 153] width 69 height 13
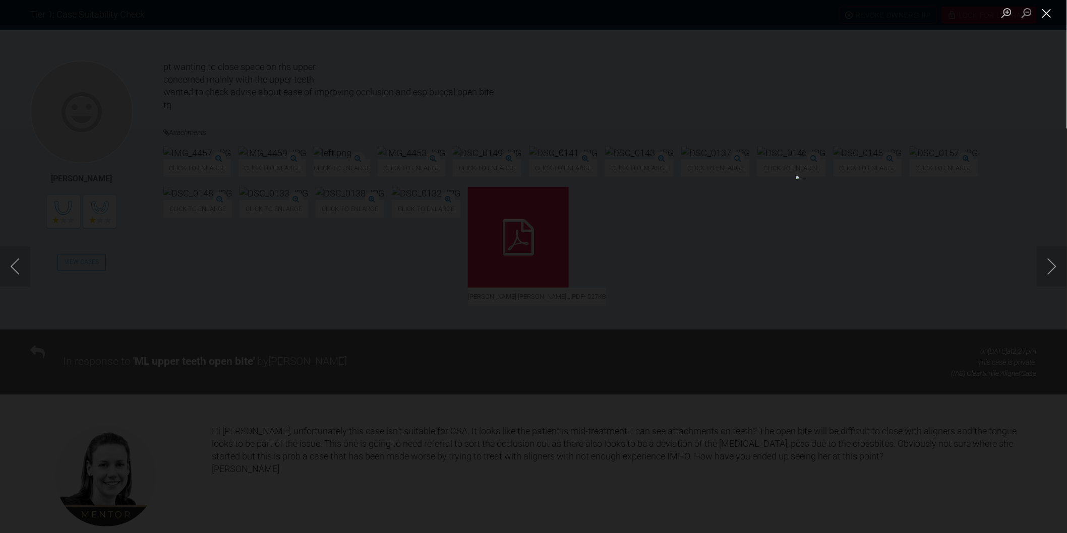
click at [1042, 17] on button "Close lightbox" at bounding box center [1046, 13] width 20 height 18
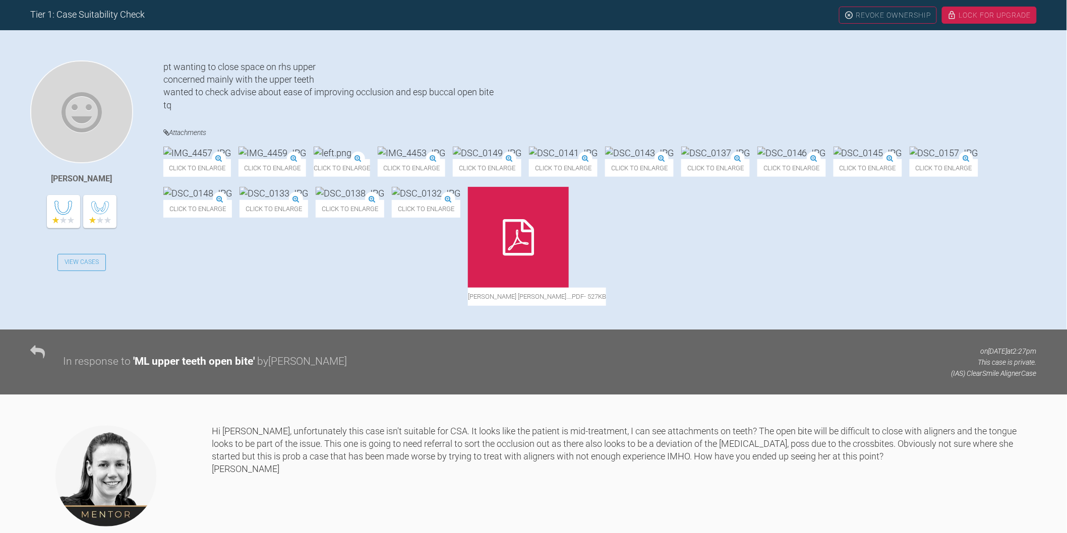
click at [673, 159] on img at bounding box center [639, 153] width 69 height 13
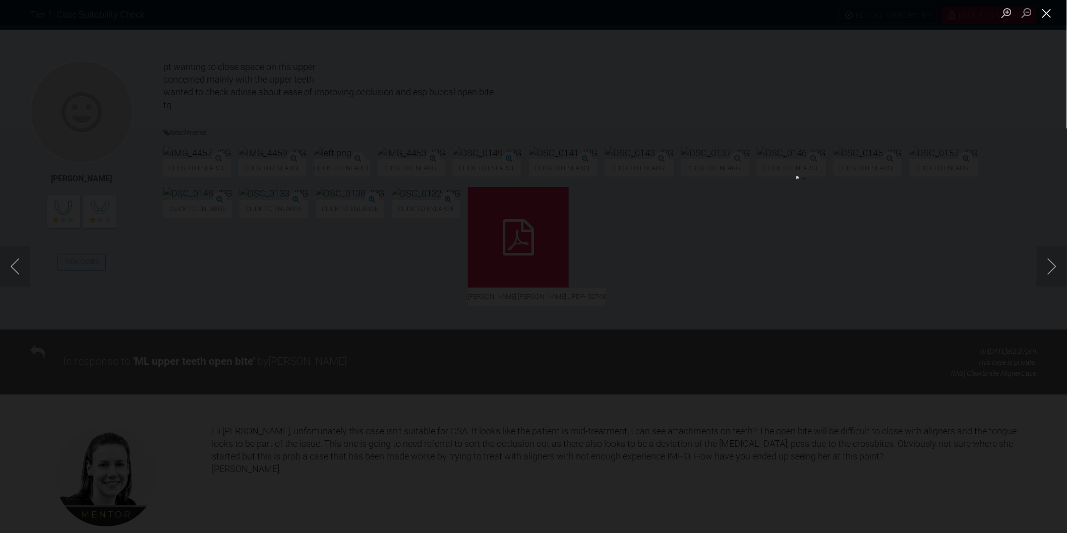
click at [1046, 17] on button "Close lightbox" at bounding box center [1046, 13] width 20 height 18
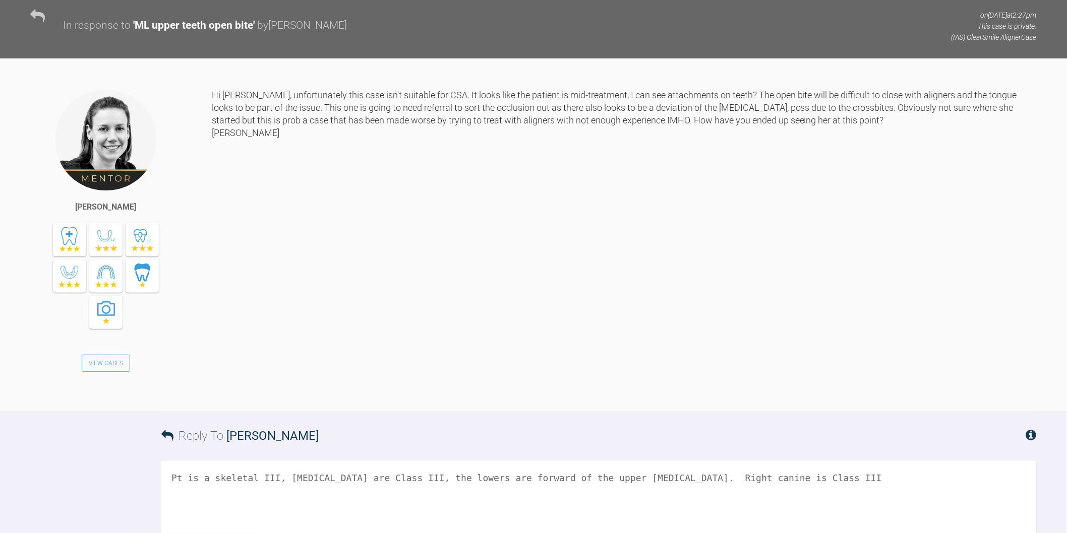
scroll to position [825, 0]
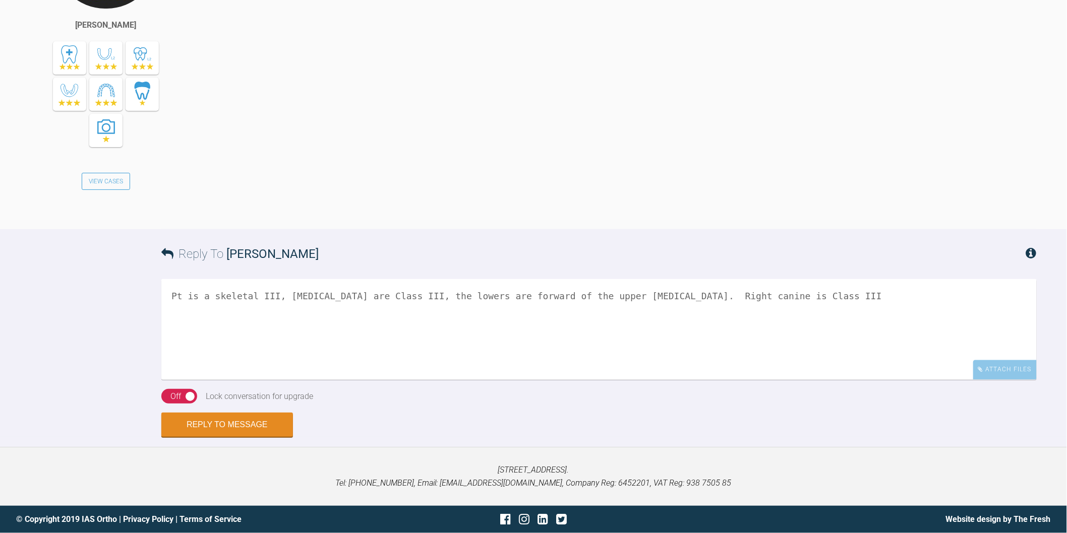
click at [39, 353] on div "Reply To [PERSON_NAME] Pt is a skeletal III, [MEDICAL_DATA] are Class III, the …" at bounding box center [533, 333] width 1067 height 208
click at [795, 296] on textarea "Pt is a skeletal III, [MEDICAL_DATA] are Class III, the lowers are forward of t…" at bounding box center [598, 329] width 875 height 101
type textarea "Pt is a skeletal III, [MEDICAL_DATA] are Class III, the lowers are forward of t…"
click at [256, 424] on button "Reply to Message" at bounding box center [227, 426] width 132 height 24
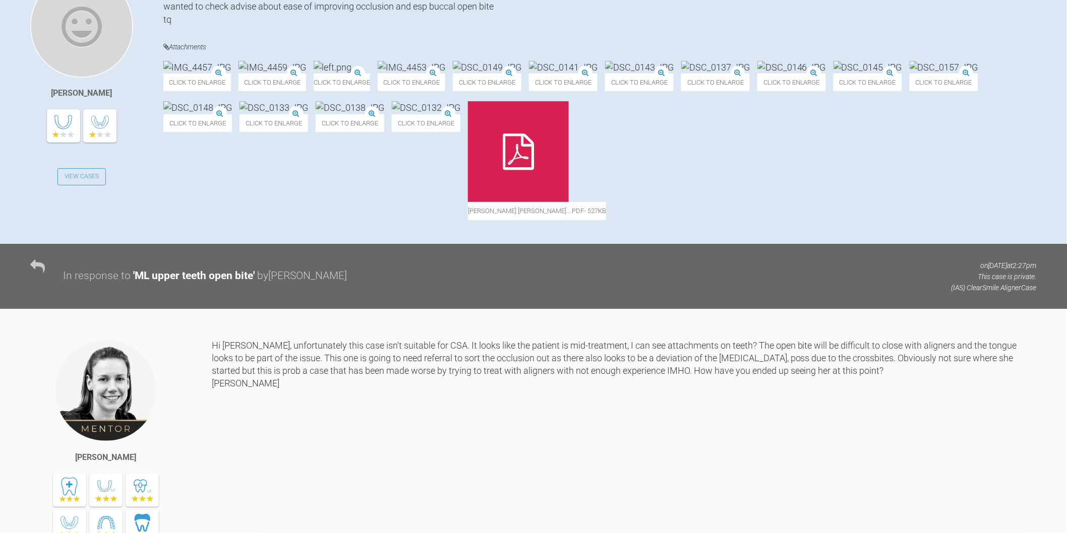
scroll to position [94, 0]
